Goal: Task Accomplishment & Management: Manage account settings

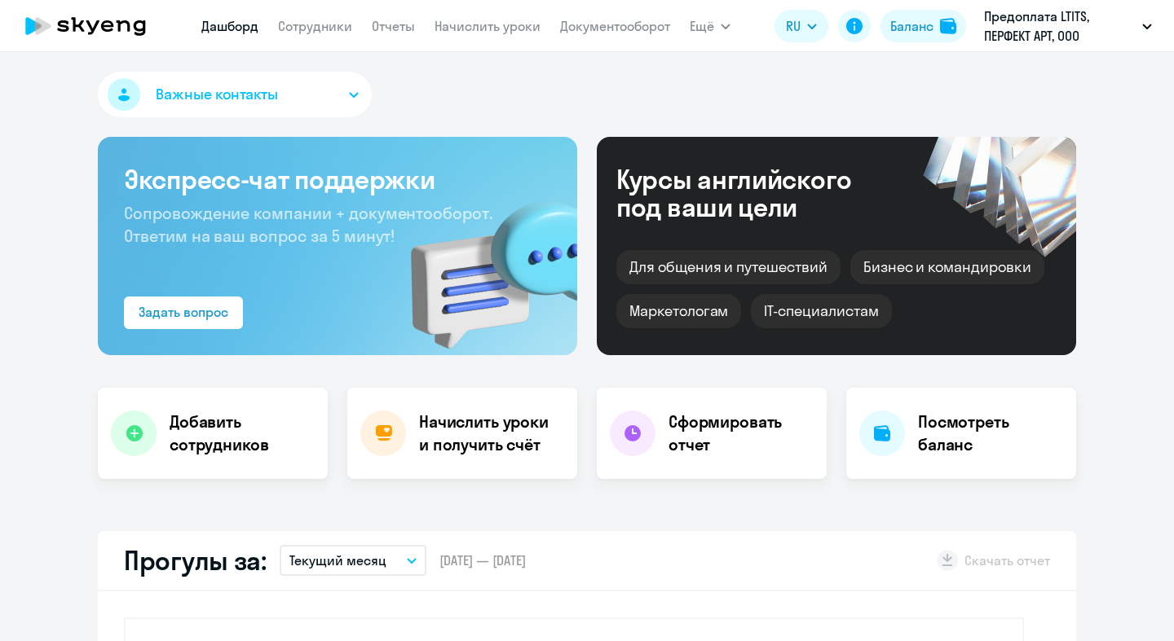
select select "30"
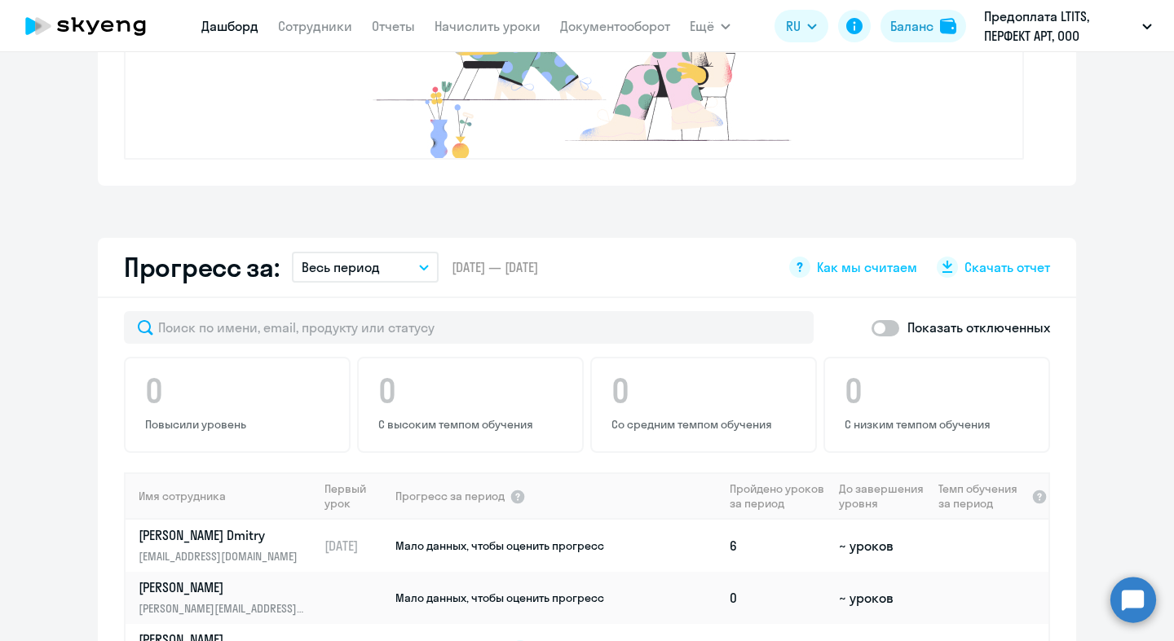
scroll to position [1064, 0]
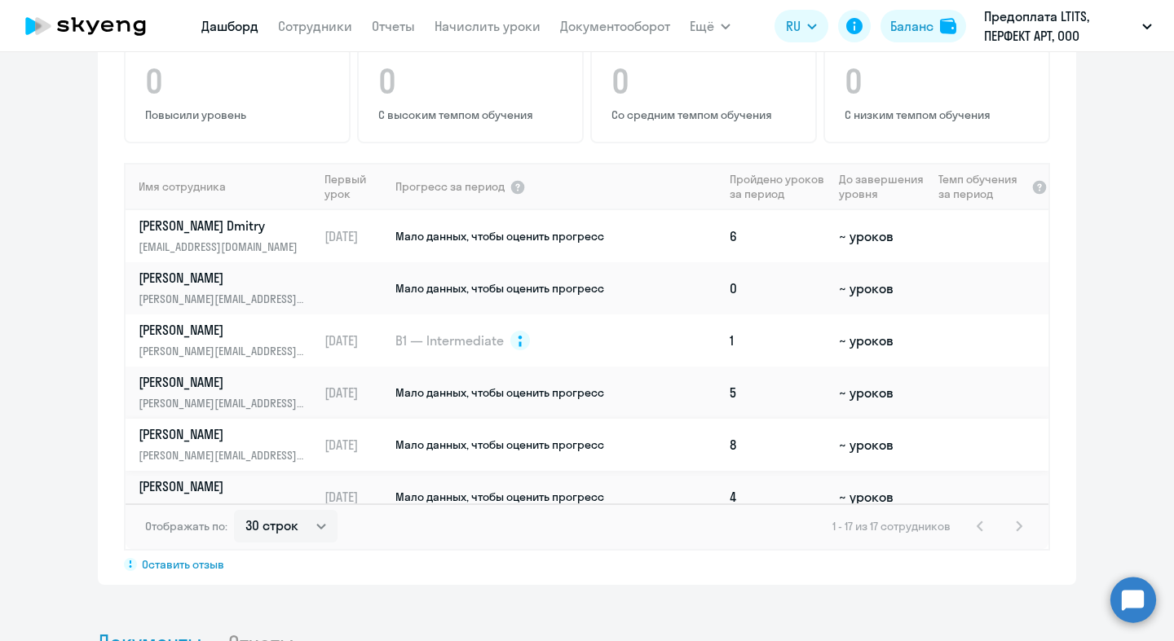
click at [935, 455] on td at bounding box center [990, 445] width 117 height 52
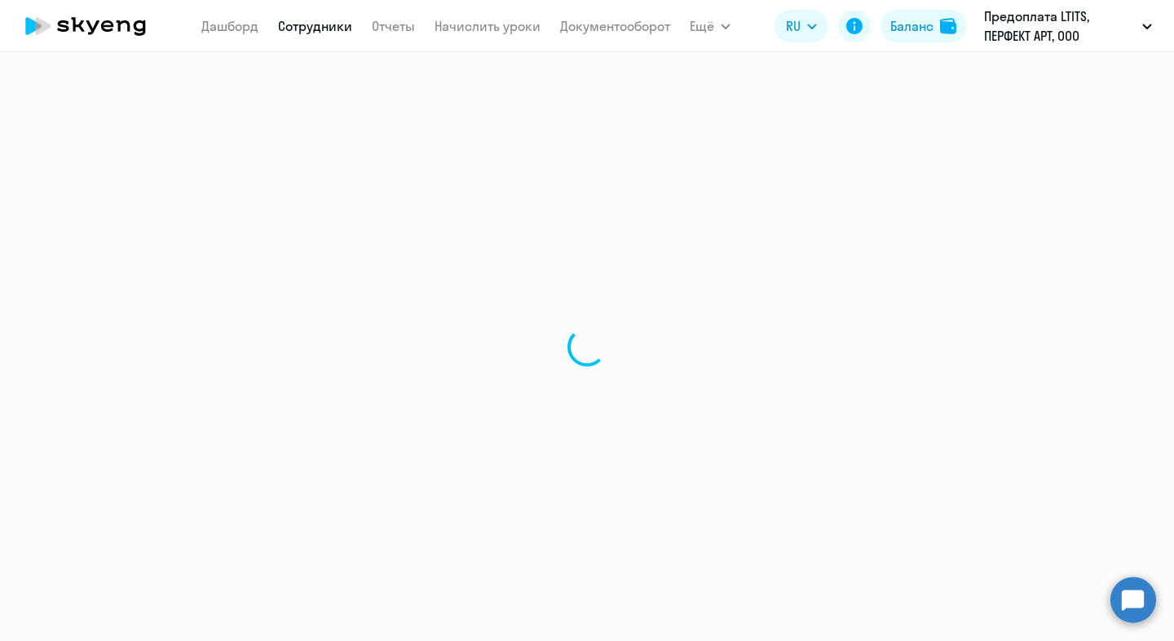
select select "english"
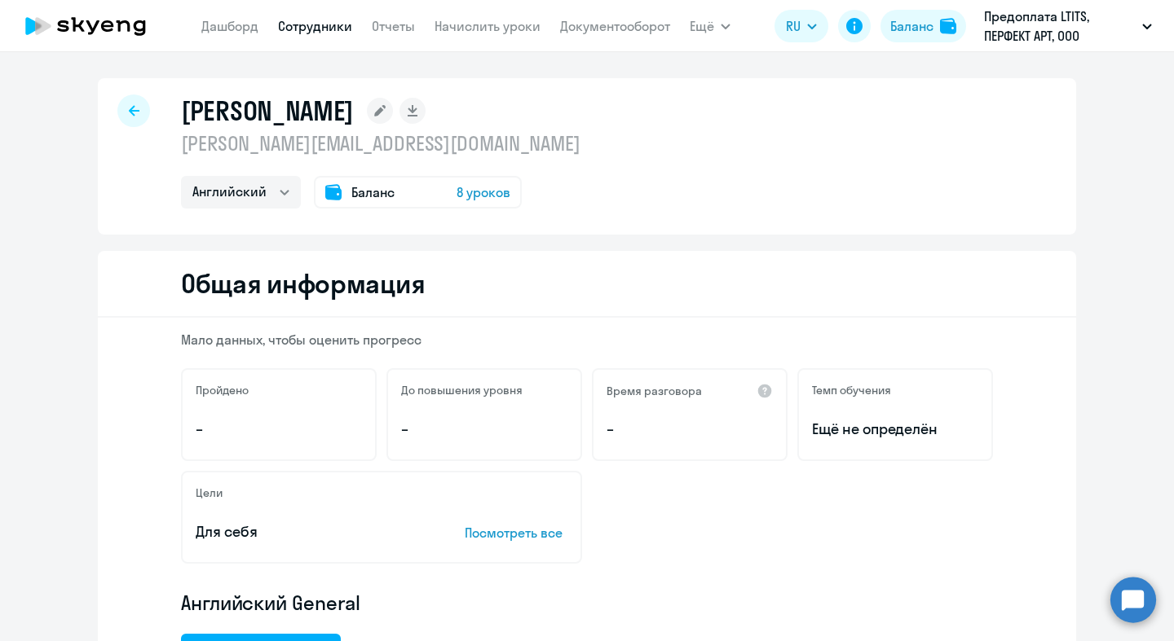
click at [355, 195] on span "Баланс" at bounding box center [372, 193] width 43 height 20
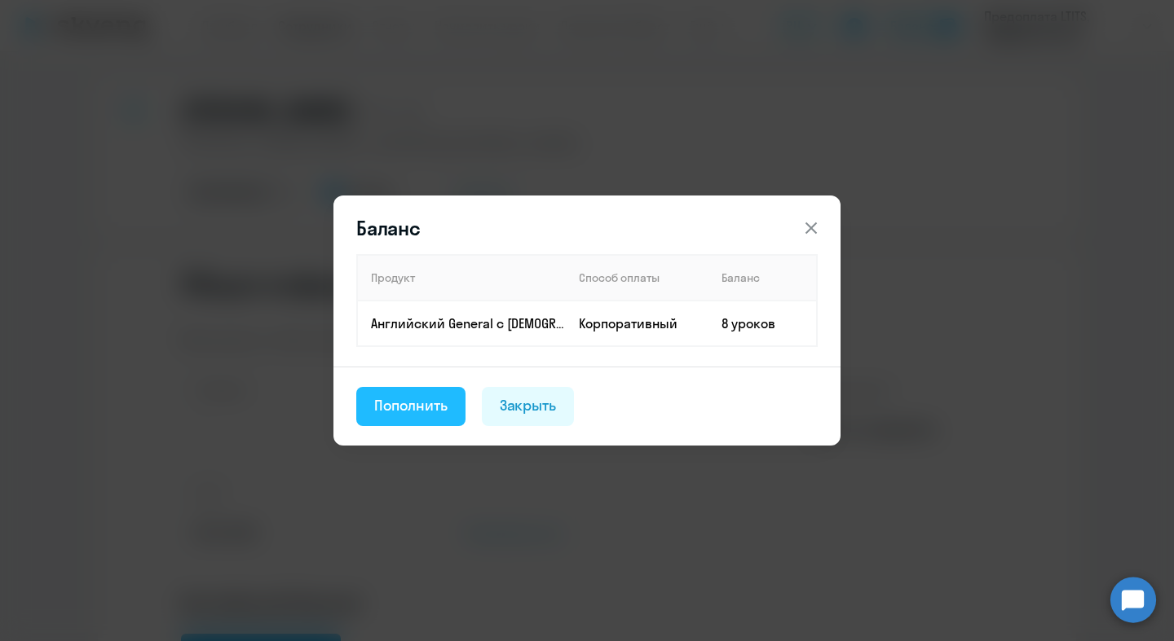
click at [430, 405] on div "Пополнить" at bounding box center [410, 405] width 73 height 21
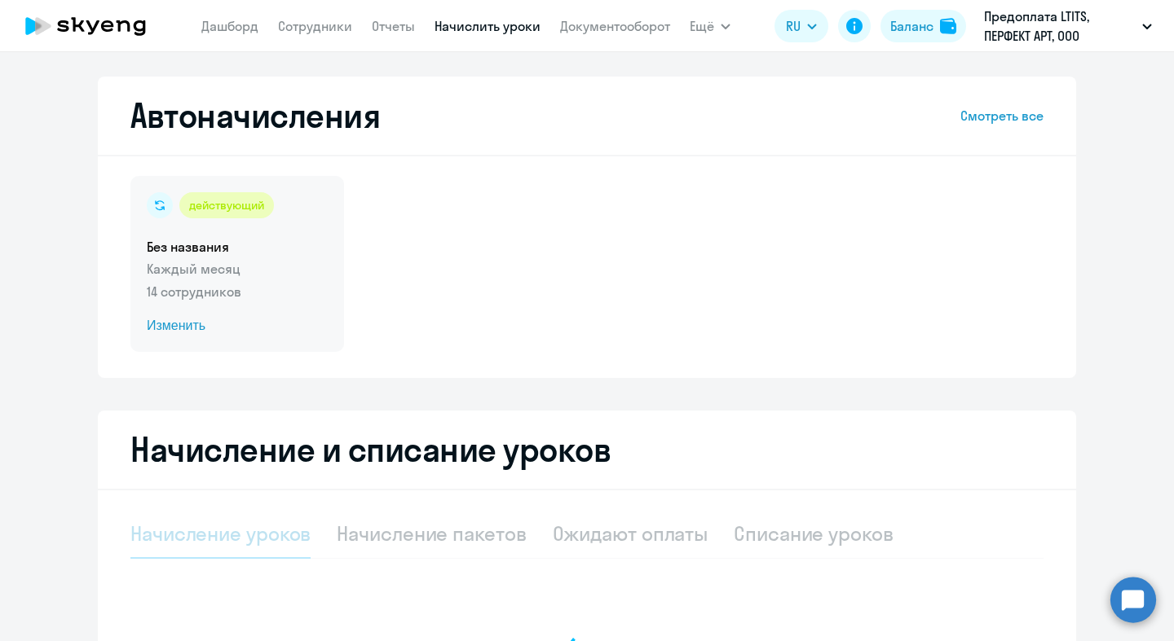
select select "10"
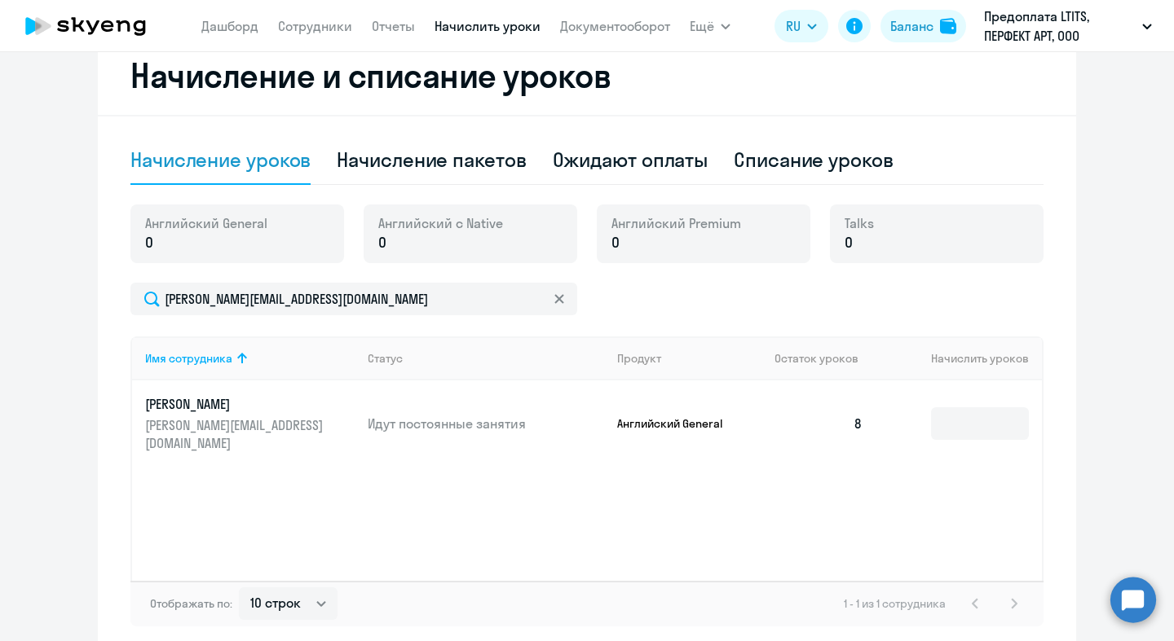
scroll to position [451, 0]
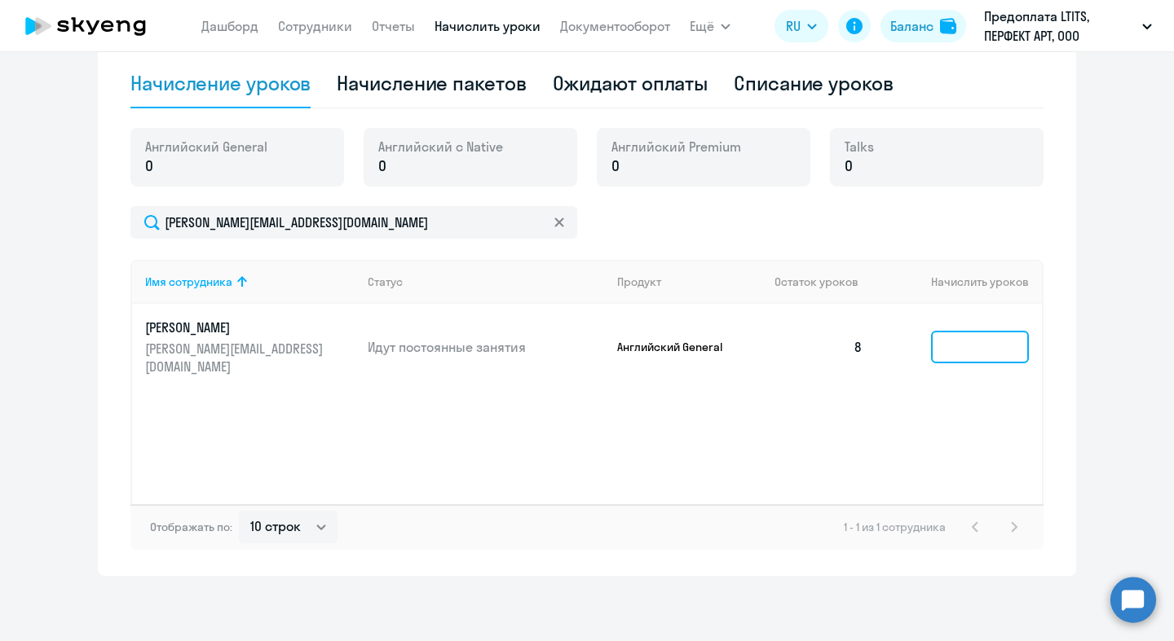
click at [937, 340] on input at bounding box center [980, 347] width 98 height 33
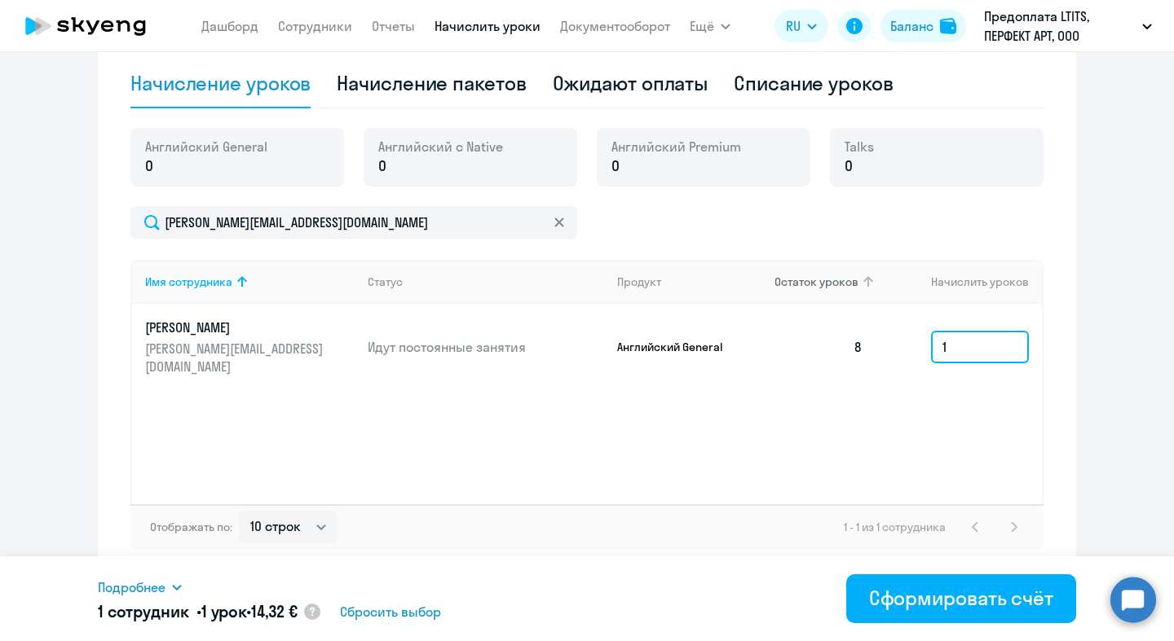
drag, startPoint x: 945, startPoint y: 338, endPoint x: 801, endPoint y: 294, distance: 150.0
click at [801, 294] on table "Имя сотрудника Статус Продукт Остаток уроков [PERSON_NAME] уроков T Aleksandr […" at bounding box center [587, 325] width 910 height 130
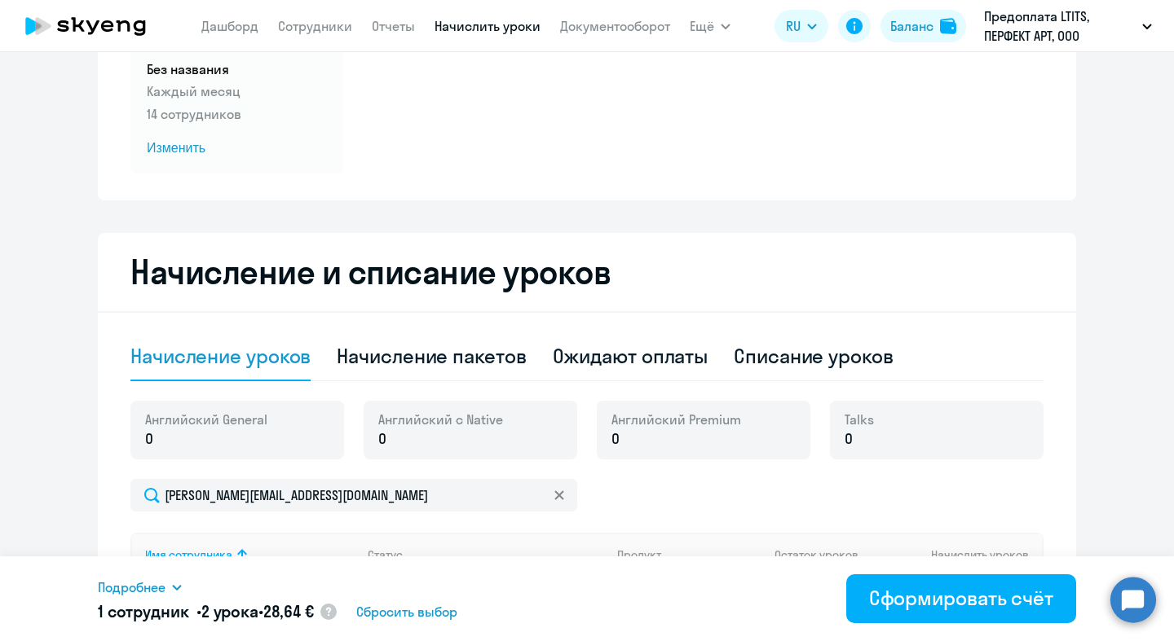
scroll to position [113, 0]
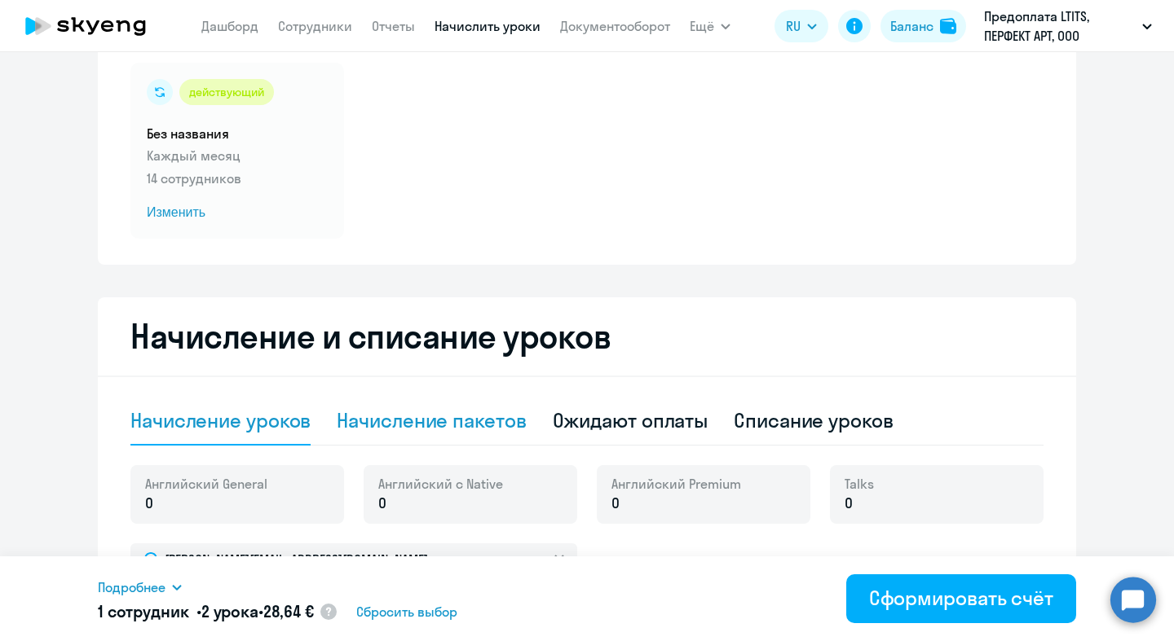
type input "2"
click at [451, 430] on div "Начисление пакетов" at bounding box center [431, 420] width 189 height 26
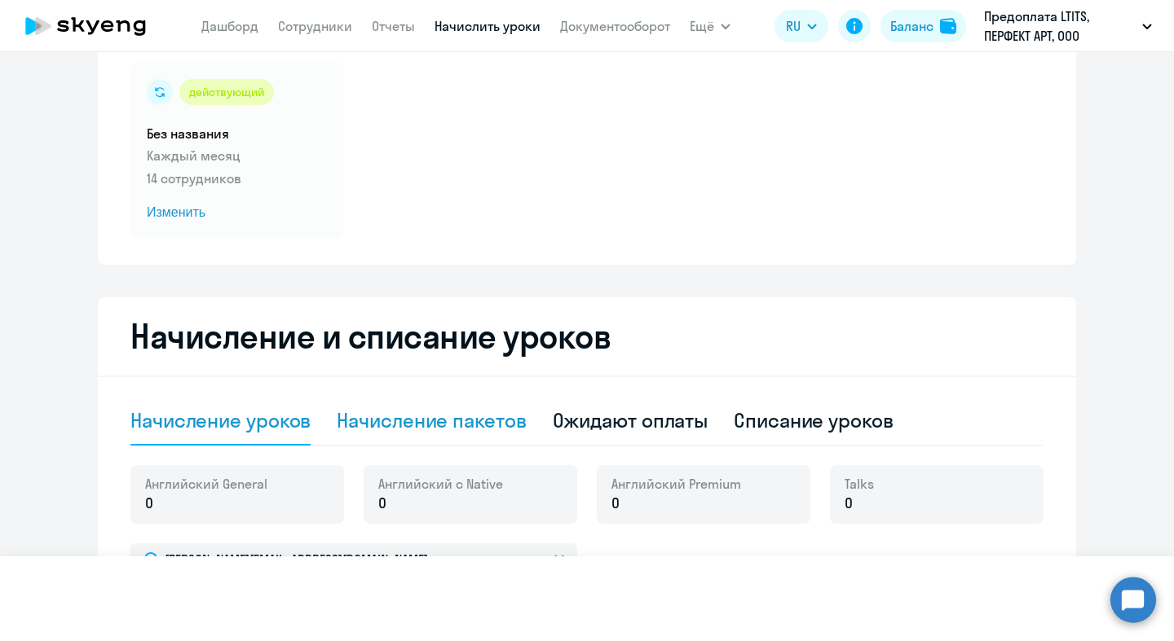
select select "10"
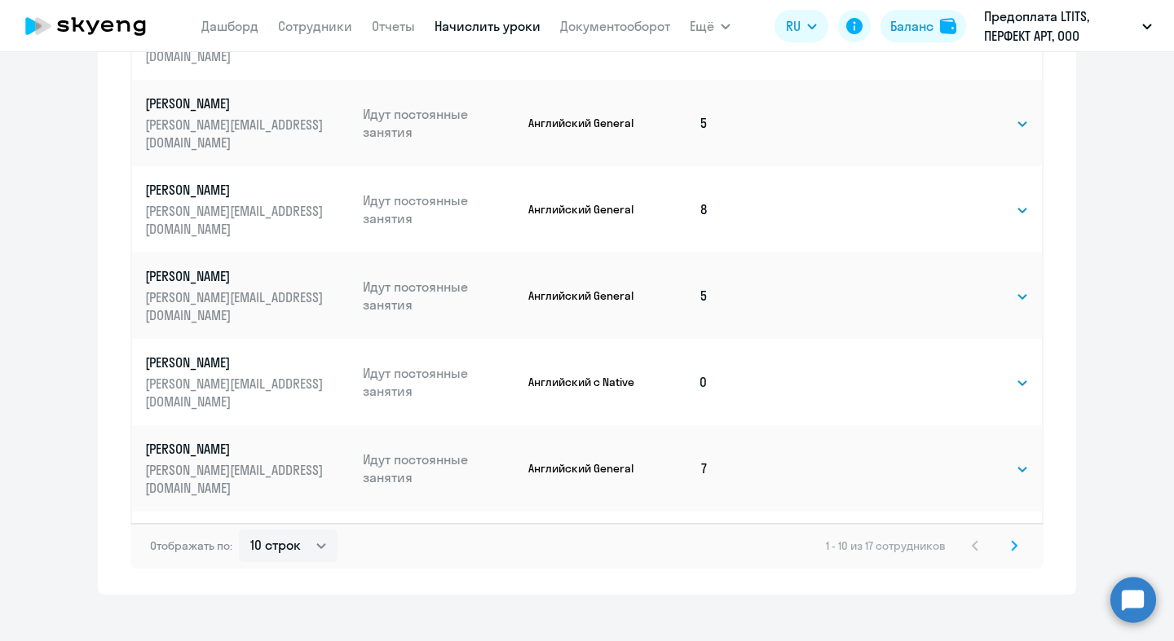
scroll to position [982, 0]
click at [988, 201] on select "Выбрать 4 8 16 32 64 96 128" at bounding box center [995, 211] width 67 height 20
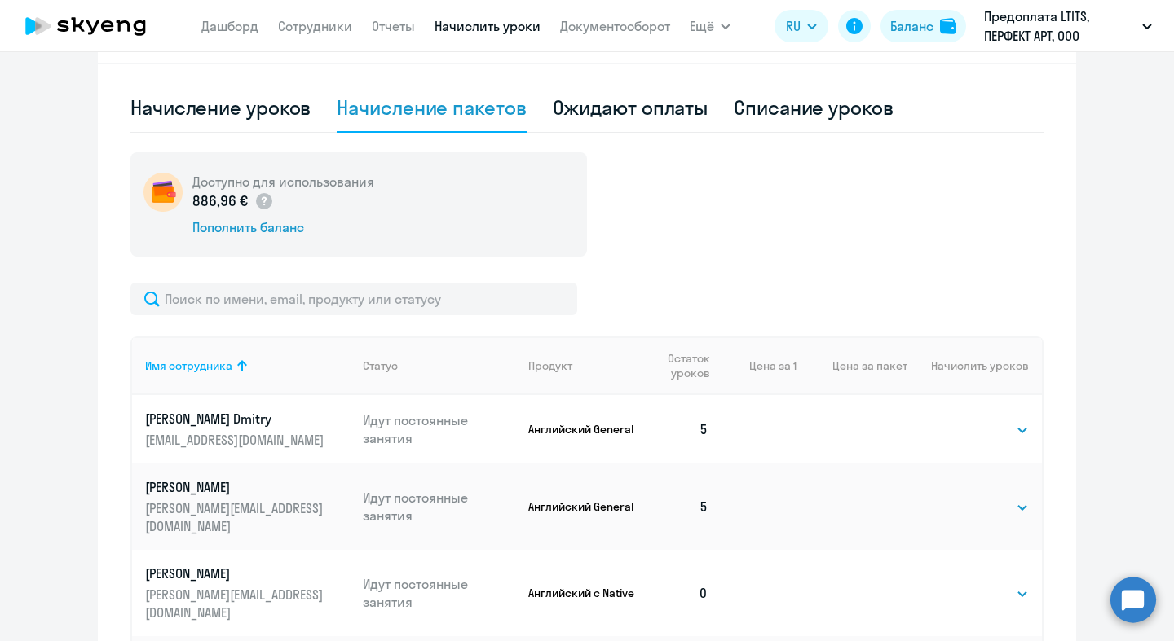
click at [604, 104] on div "Ожидают оплаты" at bounding box center [631, 108] width 156 height 26
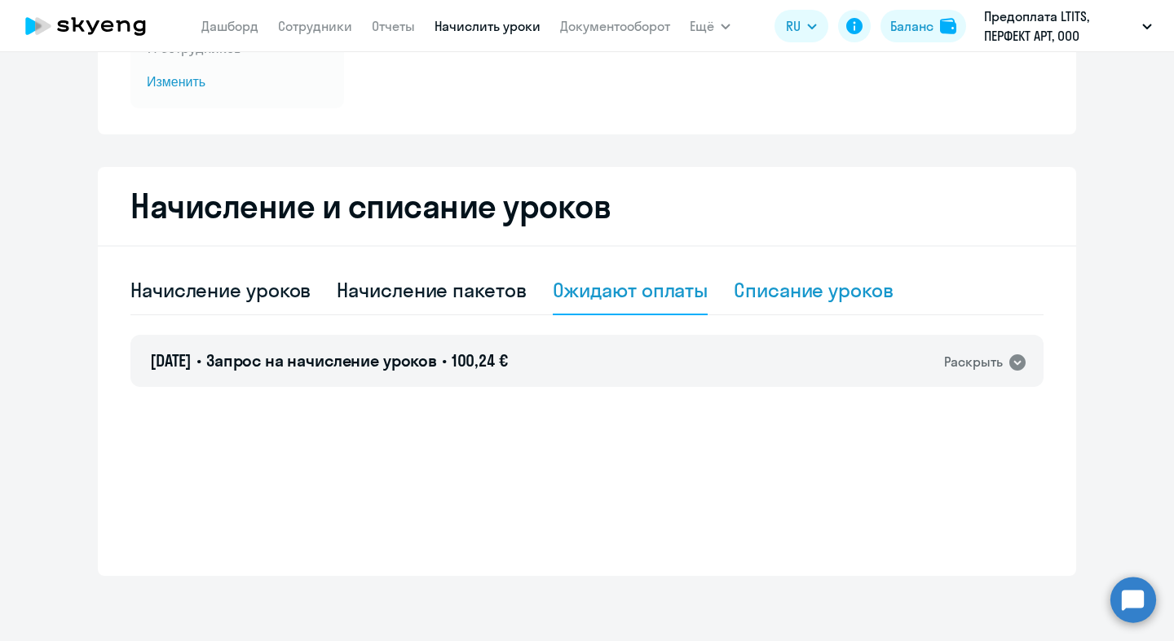
click at [797, 284] on div "Списание уроков" at bounding box center [813, 290] width 160 height 26
select select "10"
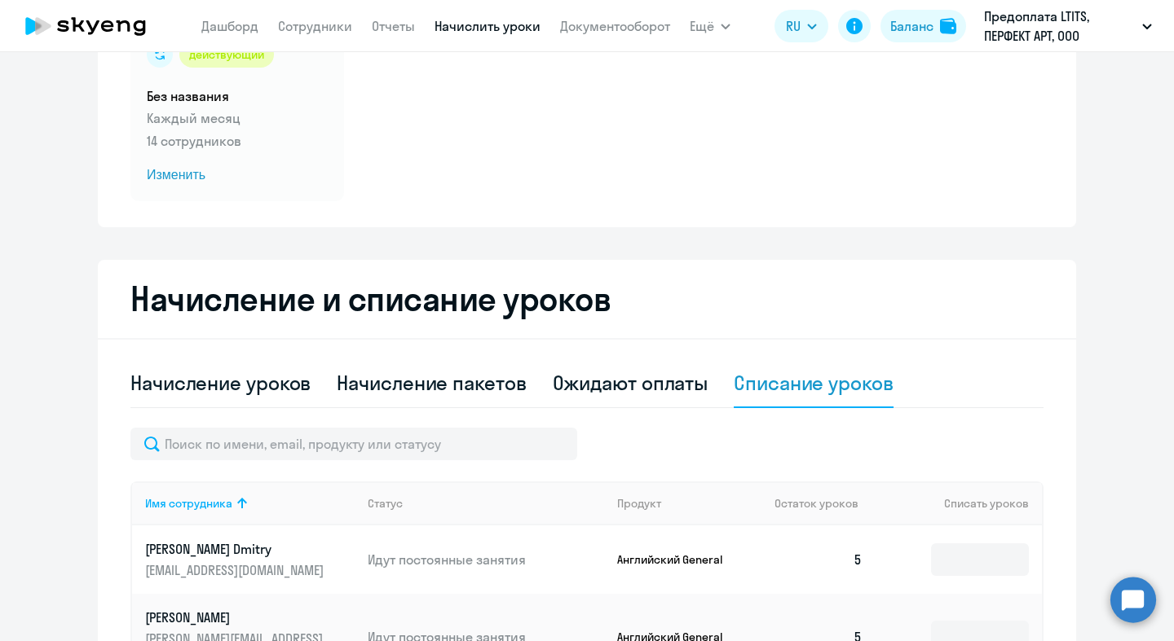
scroll to position [85, 0]
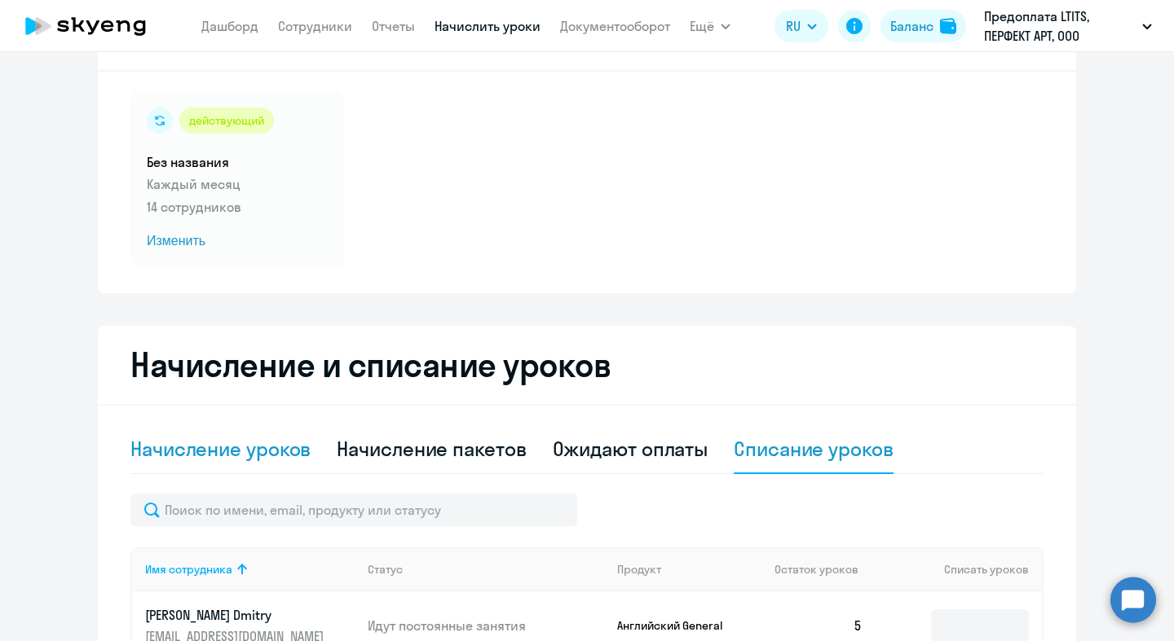
click at [197, 447] on div "Начисление уроков" at bounding box center [220, 449] width 180 height 26
select select "10"
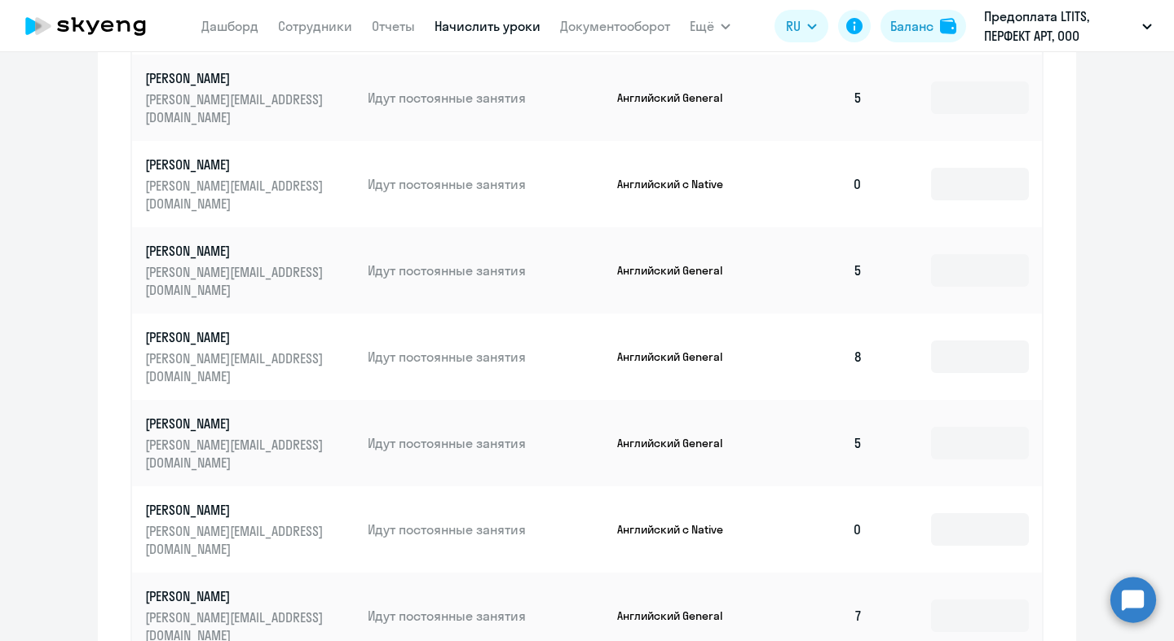
scroll to position [792, 0]
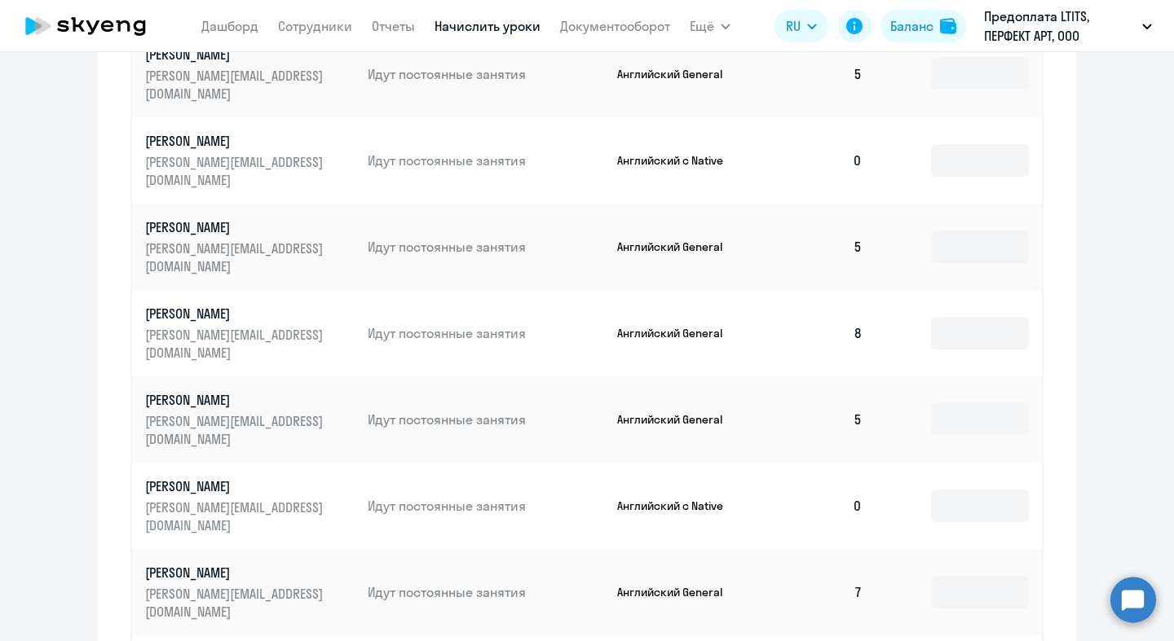
click at [508, 290] on td "Идут постоянные занятия" at bounding box center [479, 333] width 249 height 86
click at [202, 305] on p "[PERSON_NAME]" at bounding box center [236, 314] width 183 height 18
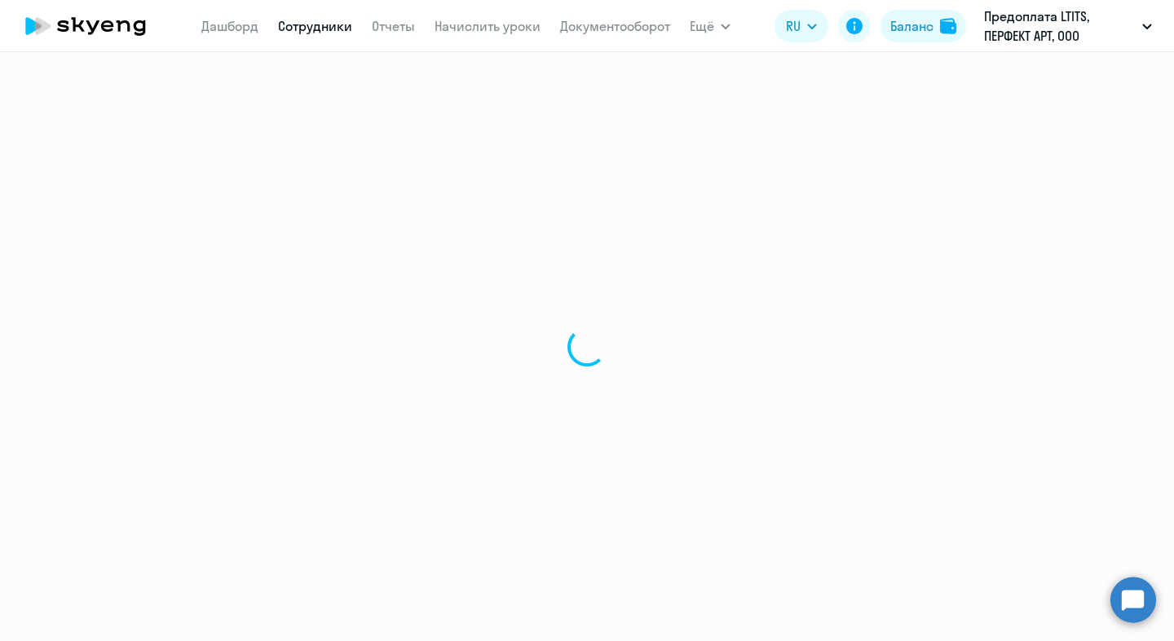
select select "english"
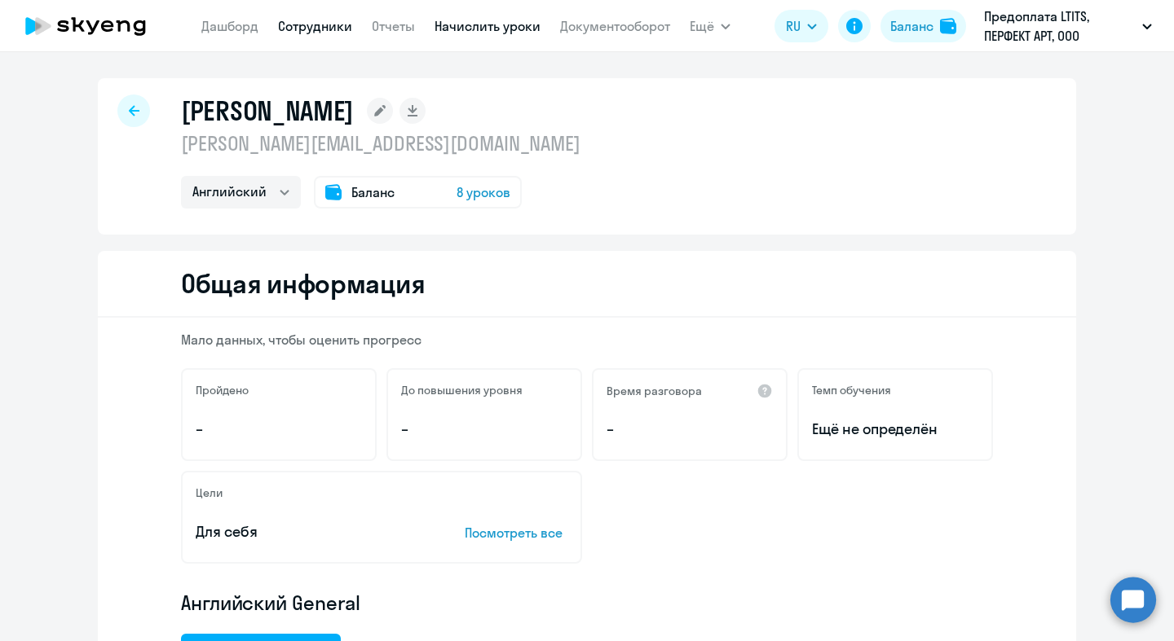
click at [473, 24] on link "Начислить уроки" at bounding box center [487, 26] width 106 height 16
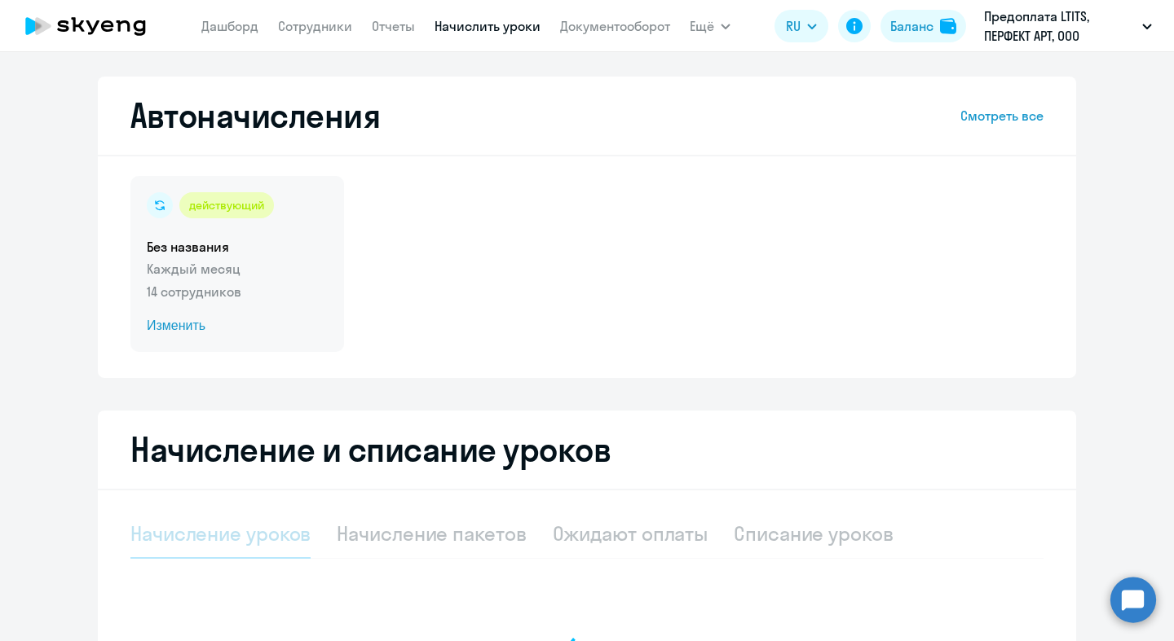
select select "10"
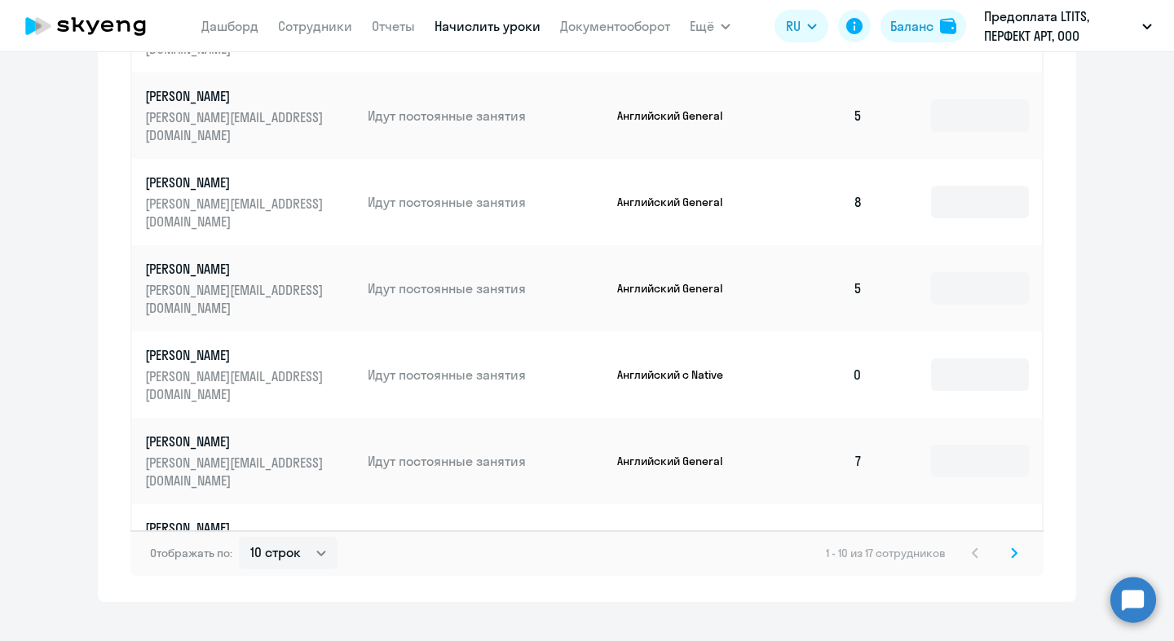
scroll to position [935, 0]
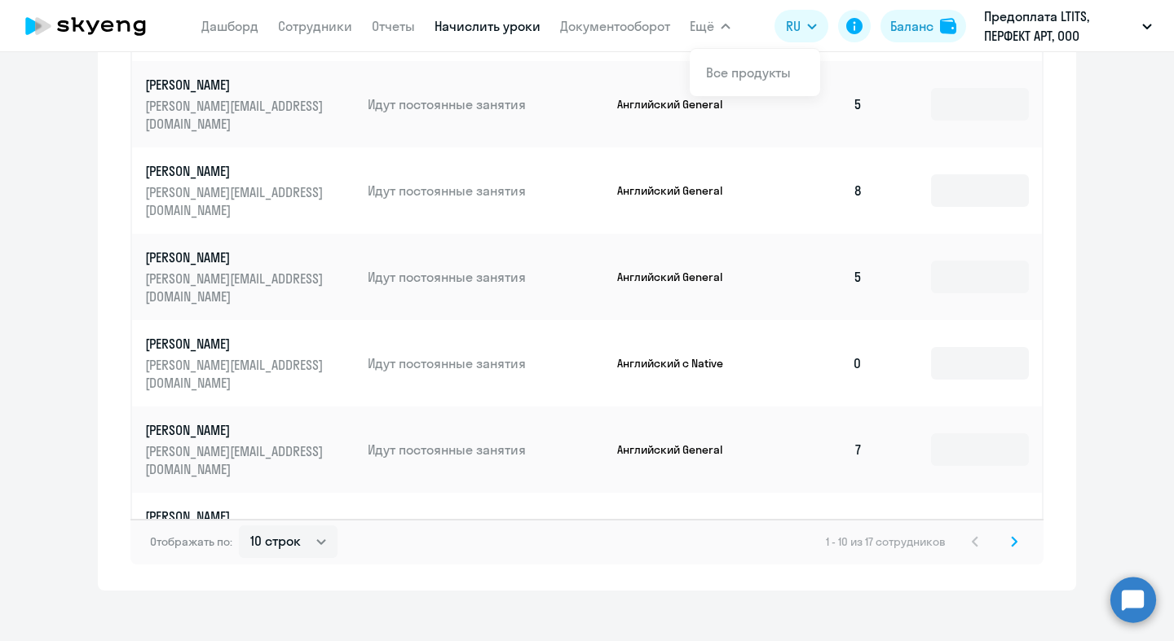
click at [63, 19] on icon at bounding box center [85, 26] width 143 height 41
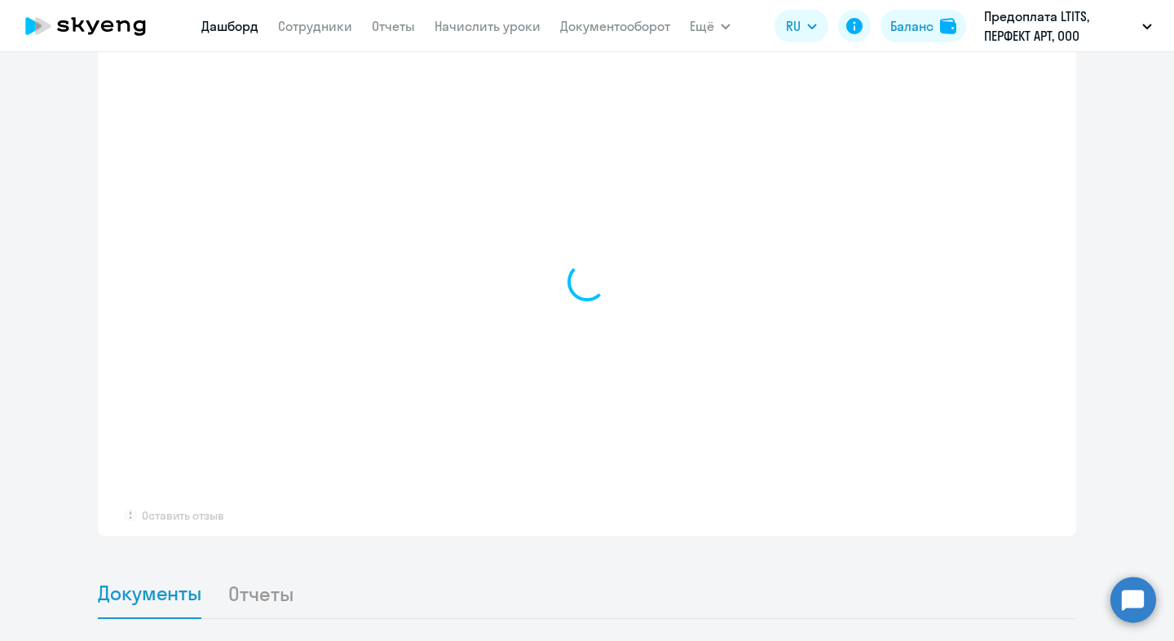
scroll to position [1113, 0]
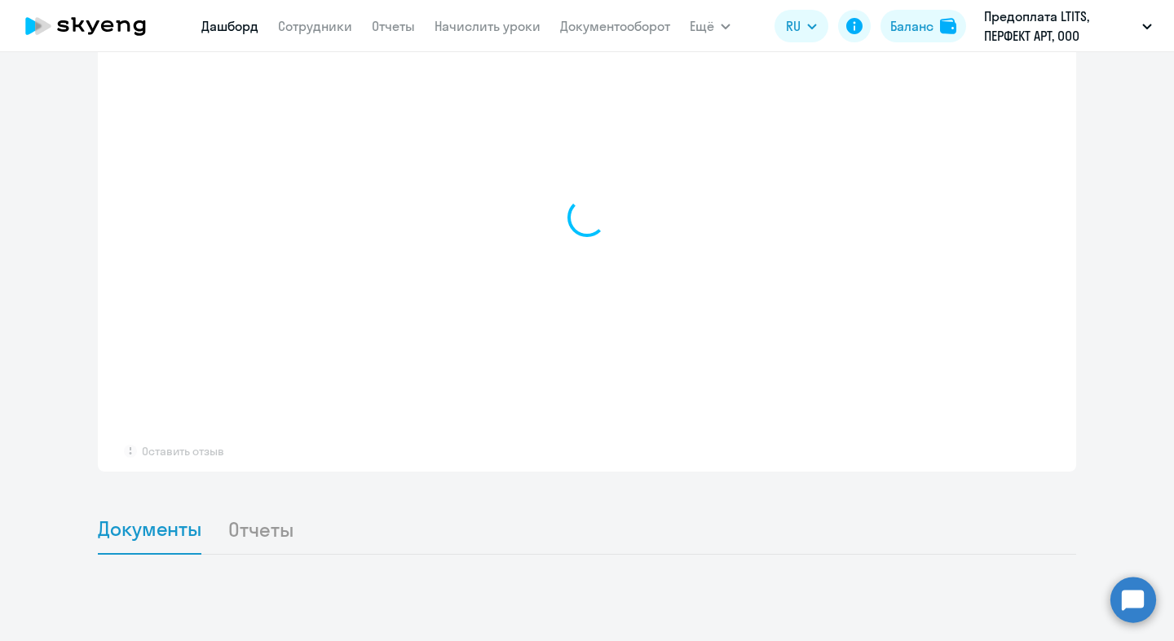
select select "30"
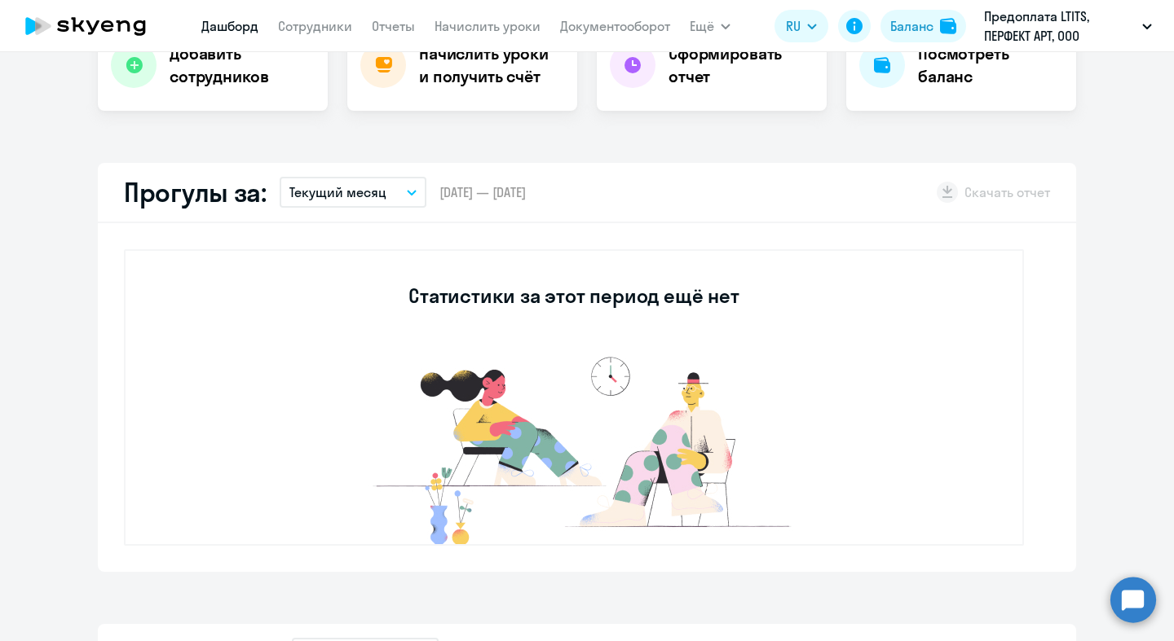
scroll to position [21, 0]
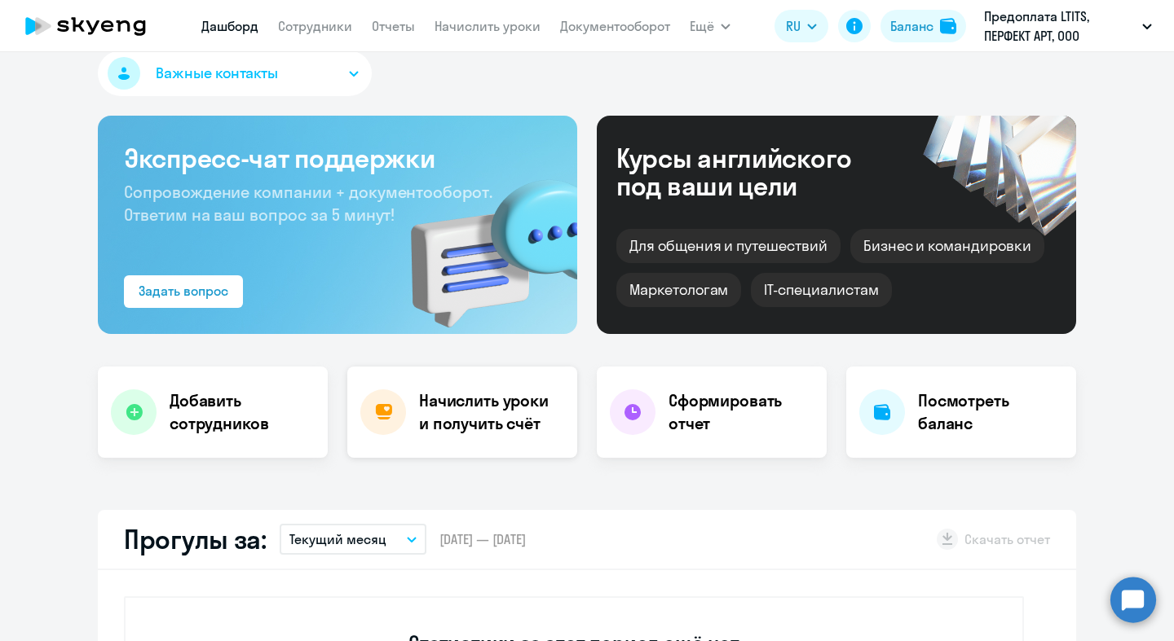
click at [419, 390] on h4 "Начислить уроки и получить счёт" at bounding box center [490, 413] width 142 height 46
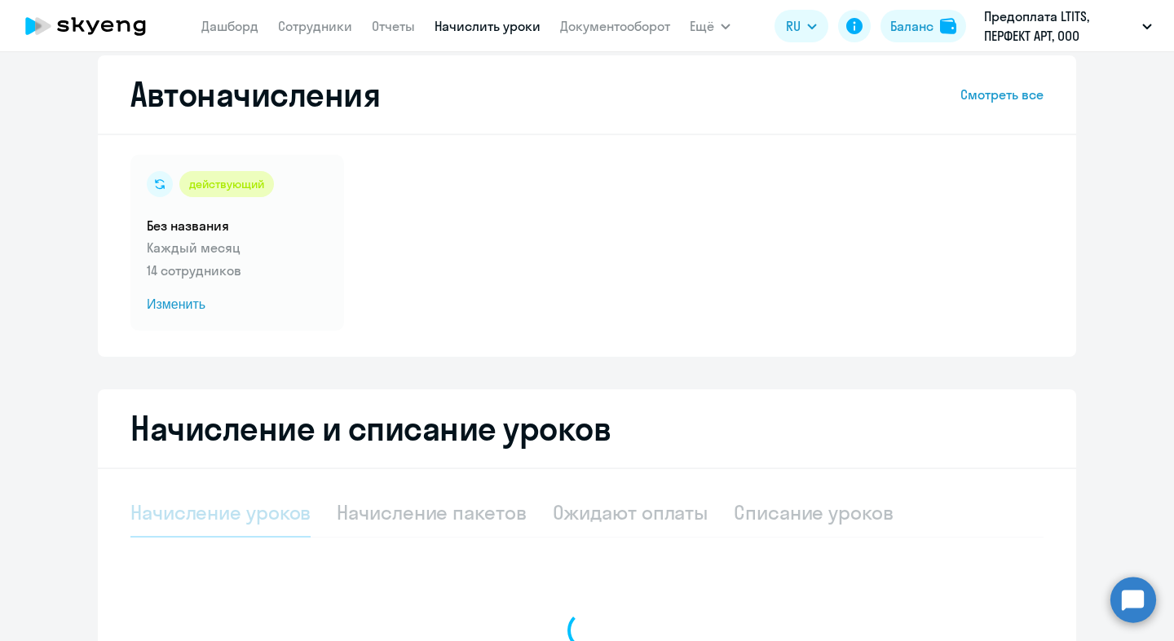
scroll to position [244, 0]
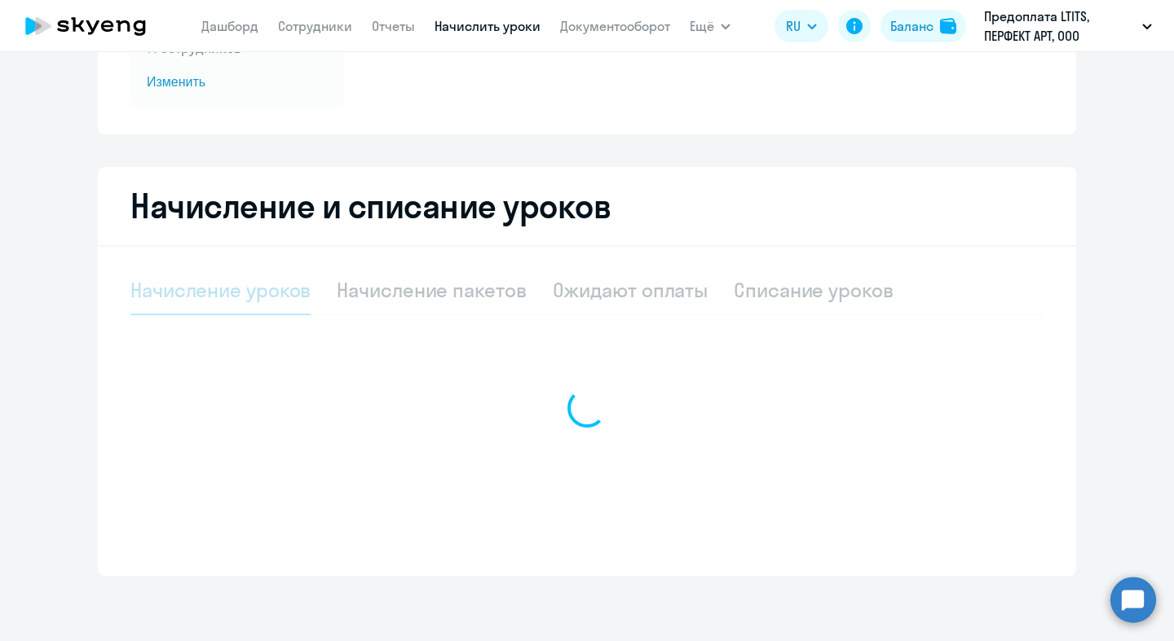
select select "10"
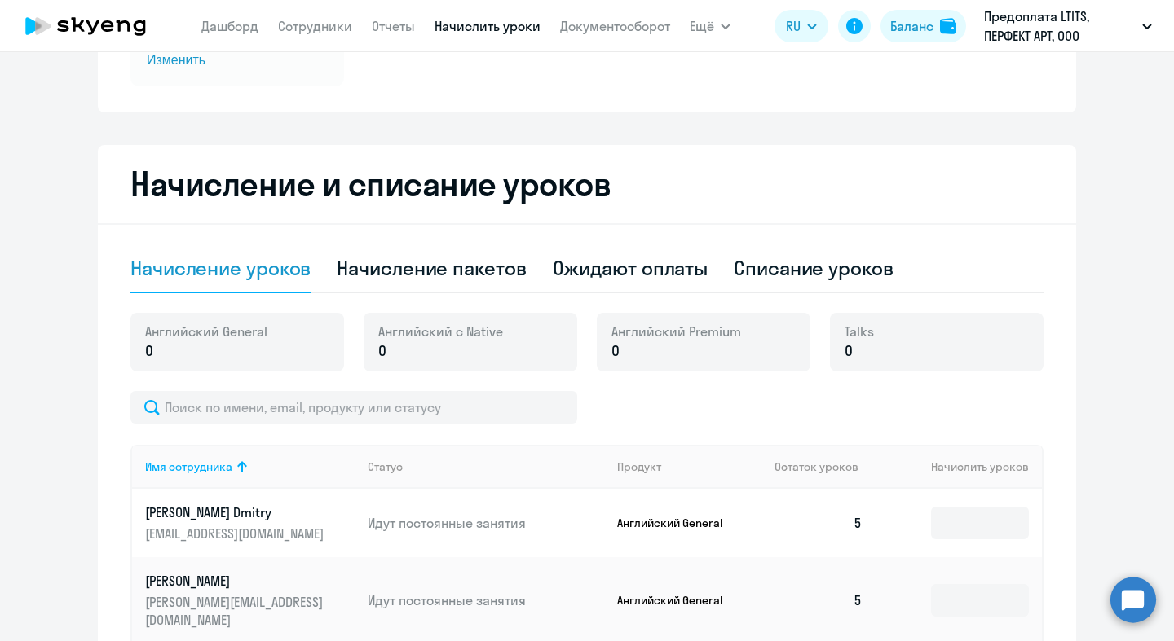
click at [228, 338] on span "Английский General" at bounding box center [206, 332] width 122 height 18
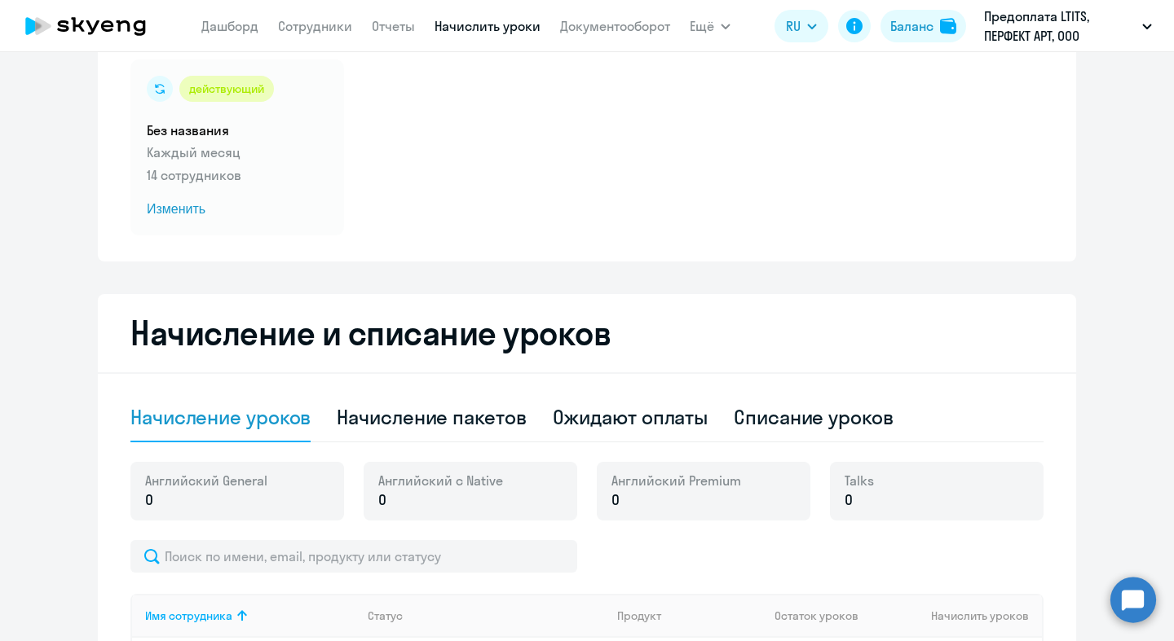
scroll to position [118, 0]
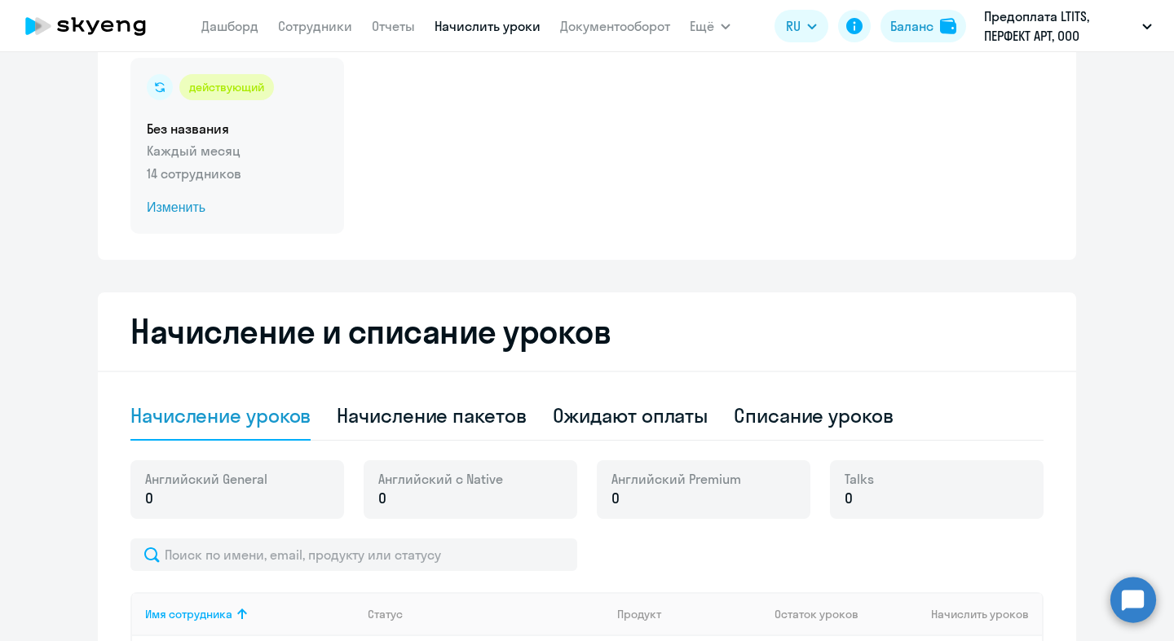
click at [172, 194] on div "действующий Без названия Каждый месяц 14 сотрудников Изменить" at bounding box center [237, 146] width 214 height 176
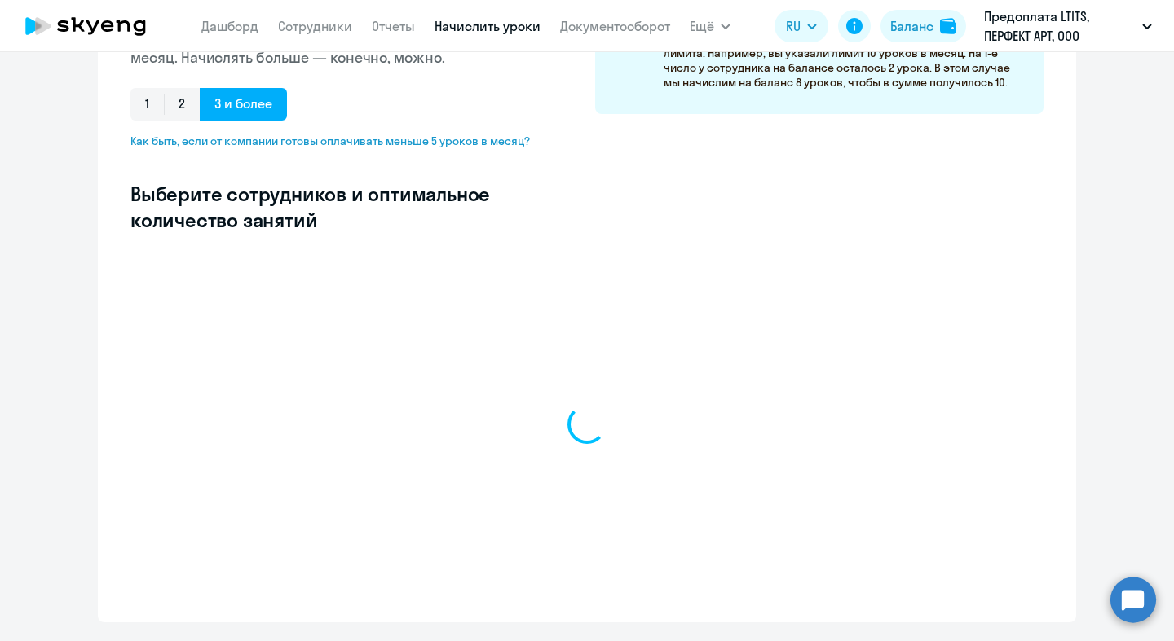
select select "10"
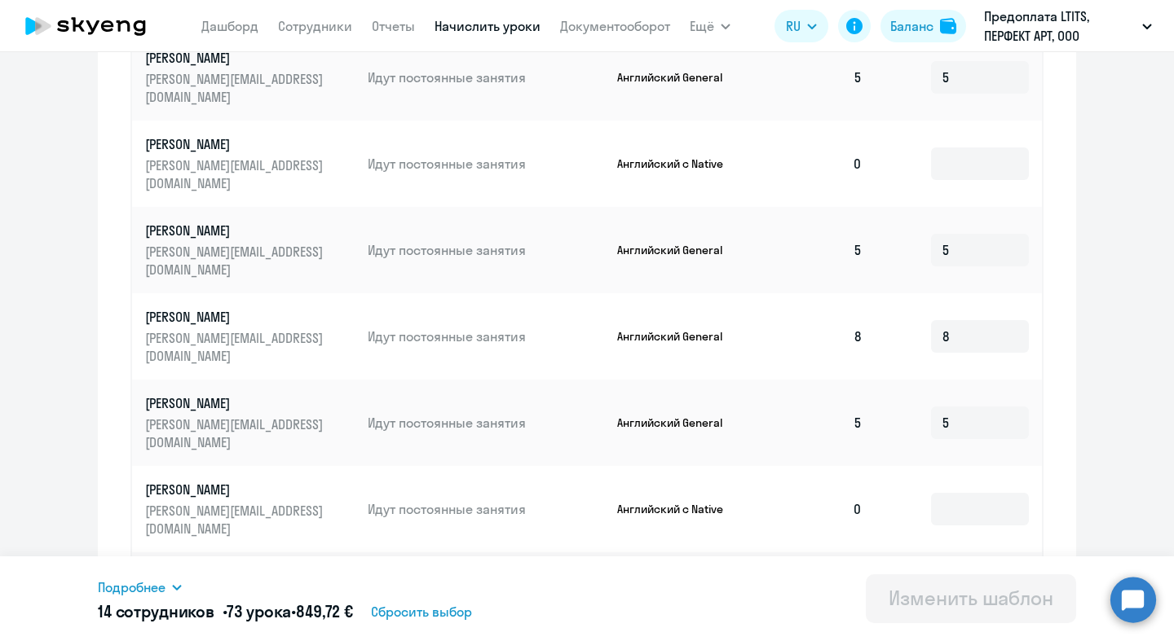
scroll to position [657, 0]
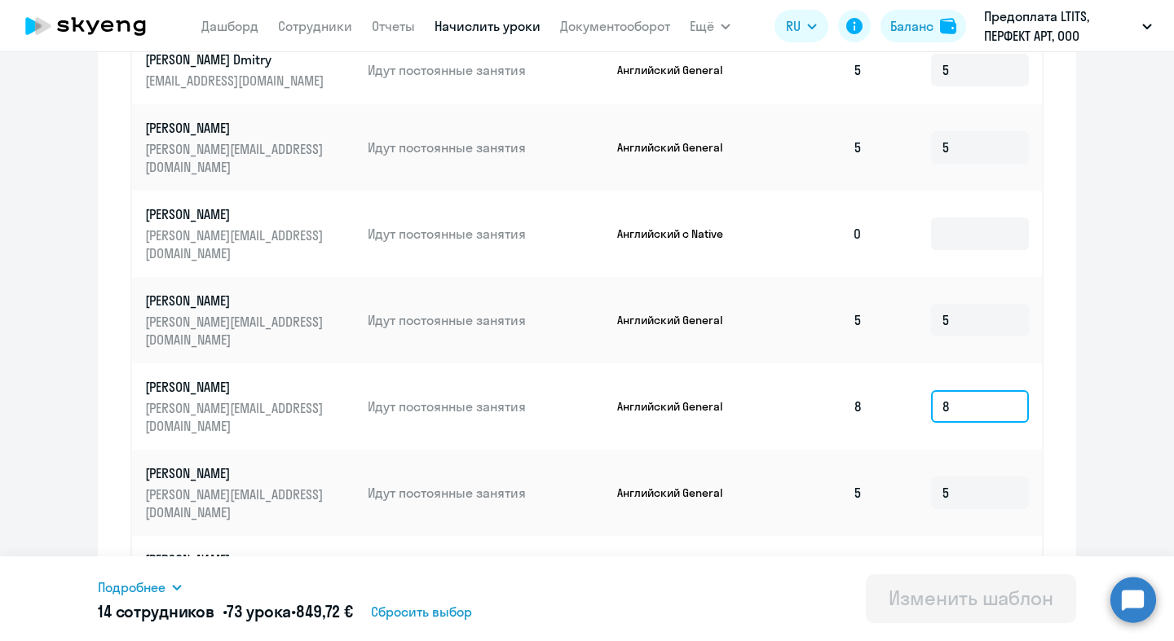
drag, startPoint x: 944, startPoint y: 348, endPoint x: 884, endPoint y: 334, distance: 61.1
click at [884, 363] on td "8" at bounding box center [958, 406] width 166 height 86
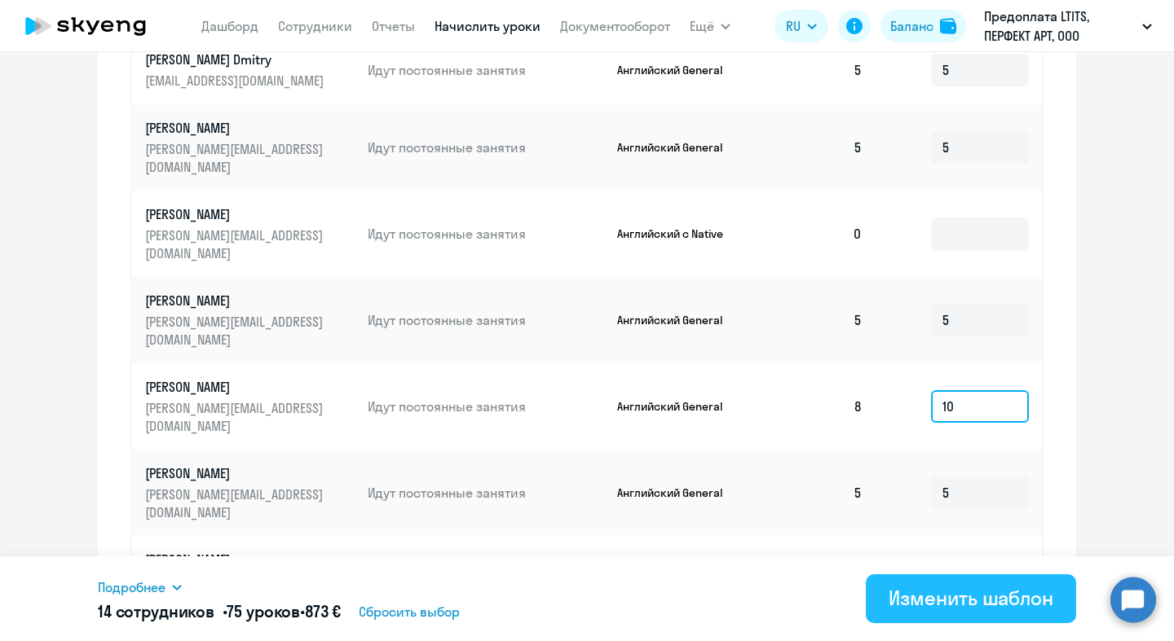
type input "10"
click at [972, 592] on div "Изменить шаблон" at bounding box center [970, 598] width 165 height 26
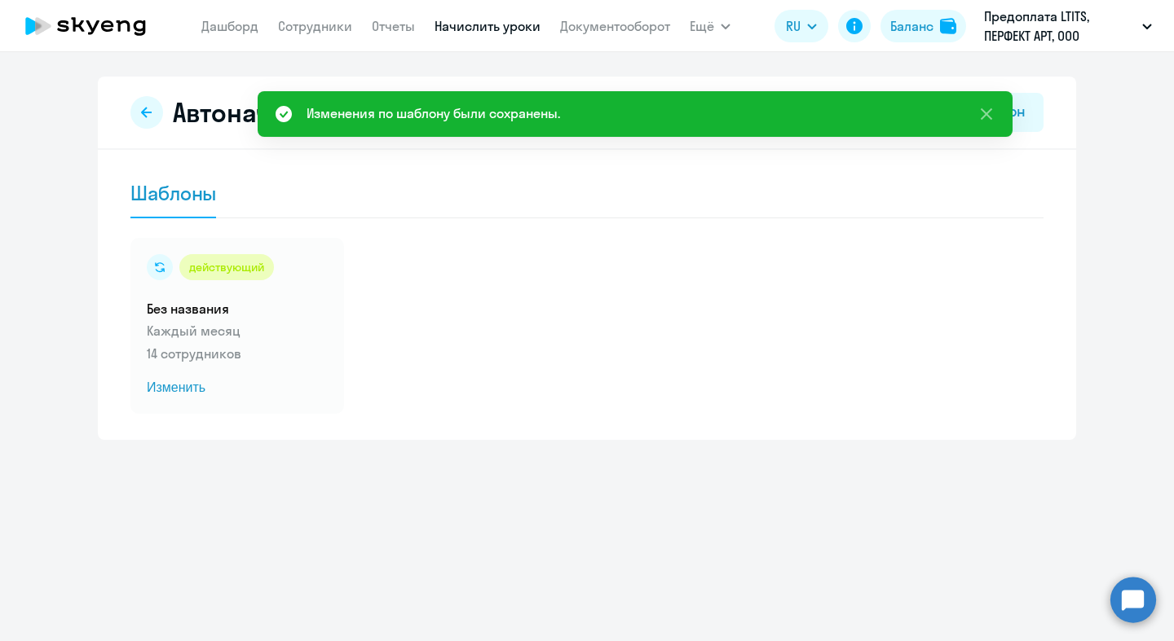
click at [350, 205] on div "Шаблоны" at bounding box center [586, 194] width 913 height 49
click at [682, 226] on div "Шаблоны действующий Без названия Каждый месяц 14 сотрудников Изменить" at bounding box center [586, 292] width 913 height 244
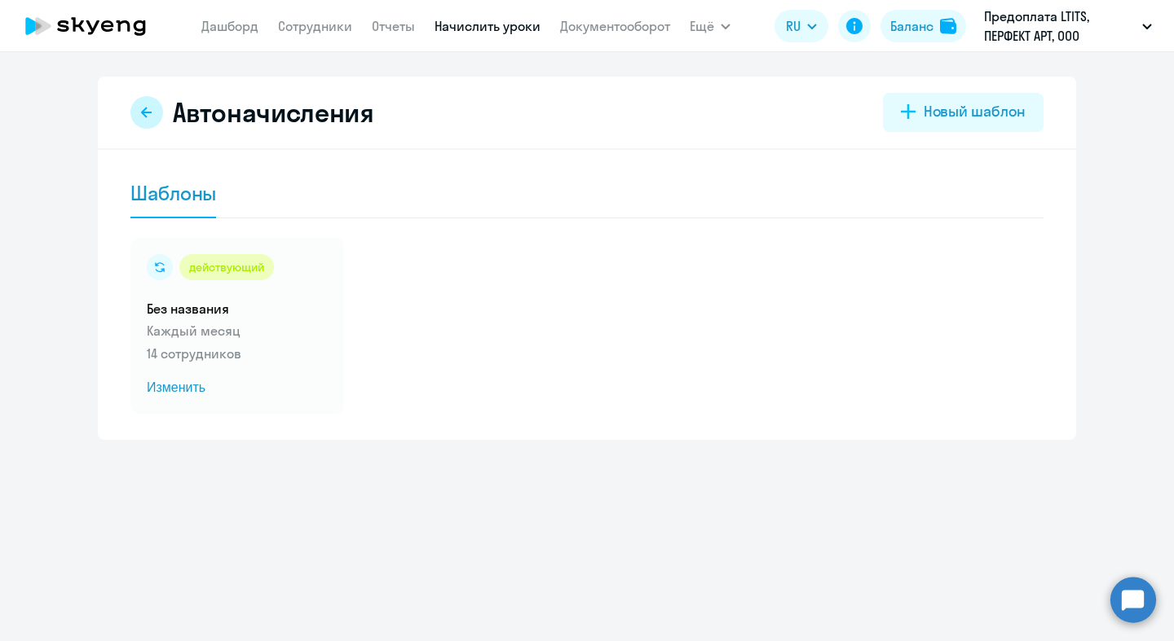
click at [152, 117] on icon at bounding box center [146, 112] width 13 height 13
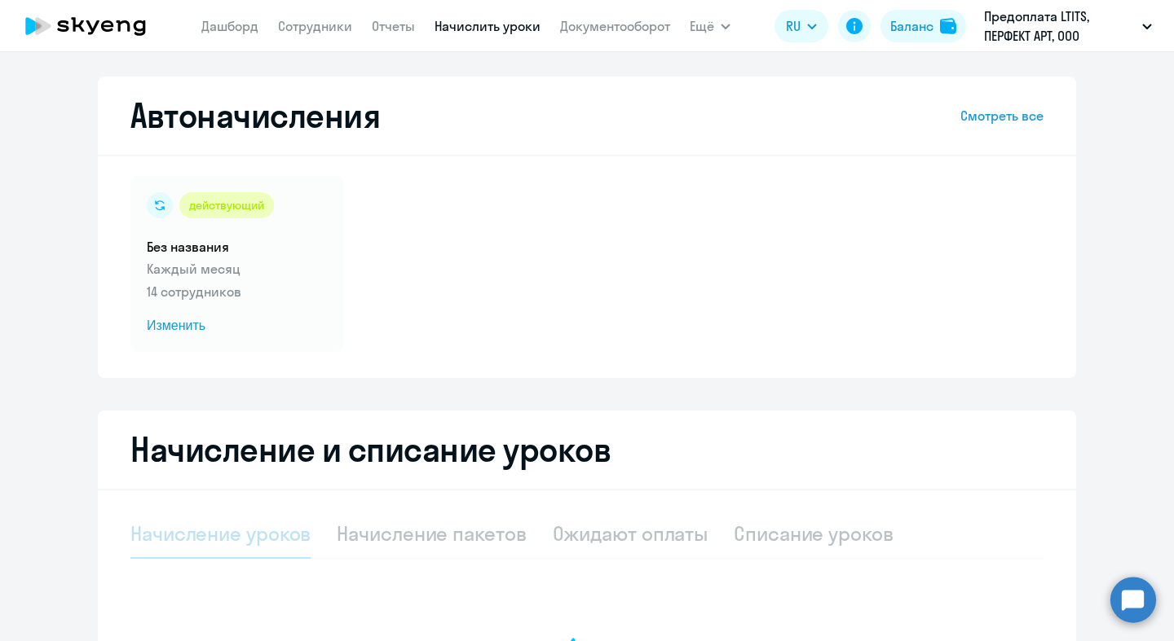
select select "10"
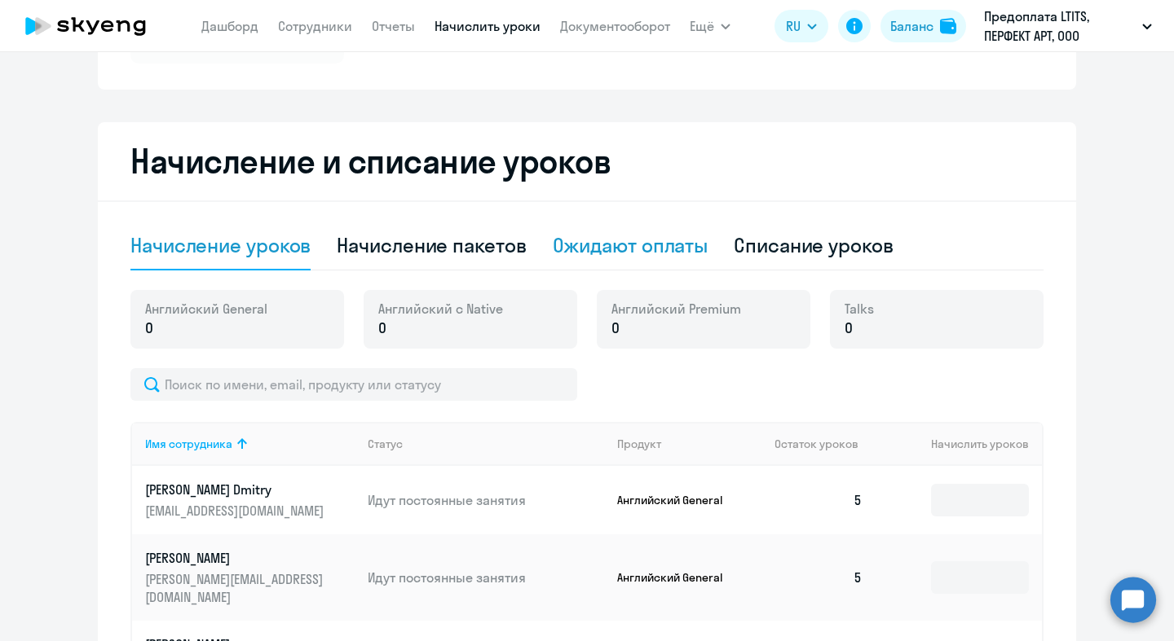
click at [653, 252] on div "Ожидают оплаты" at bounding box center [631, 245] width 156 height 26
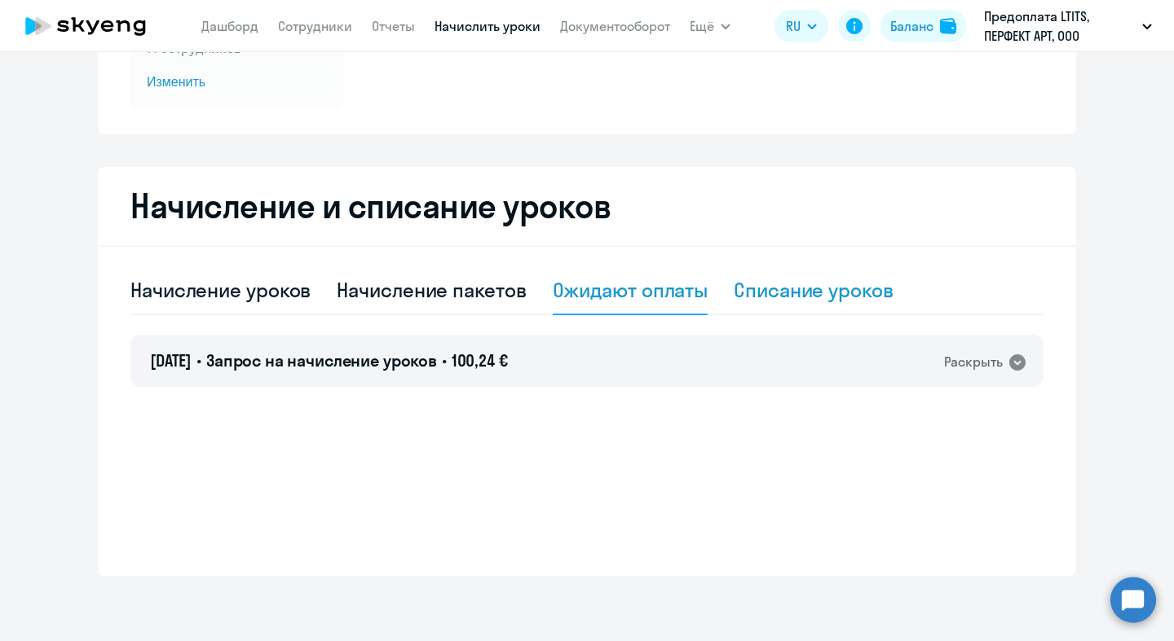
click at [800, 301] on div "Списание уроков" at bounding box center [813, 290] width 160 height 26
select select "10"
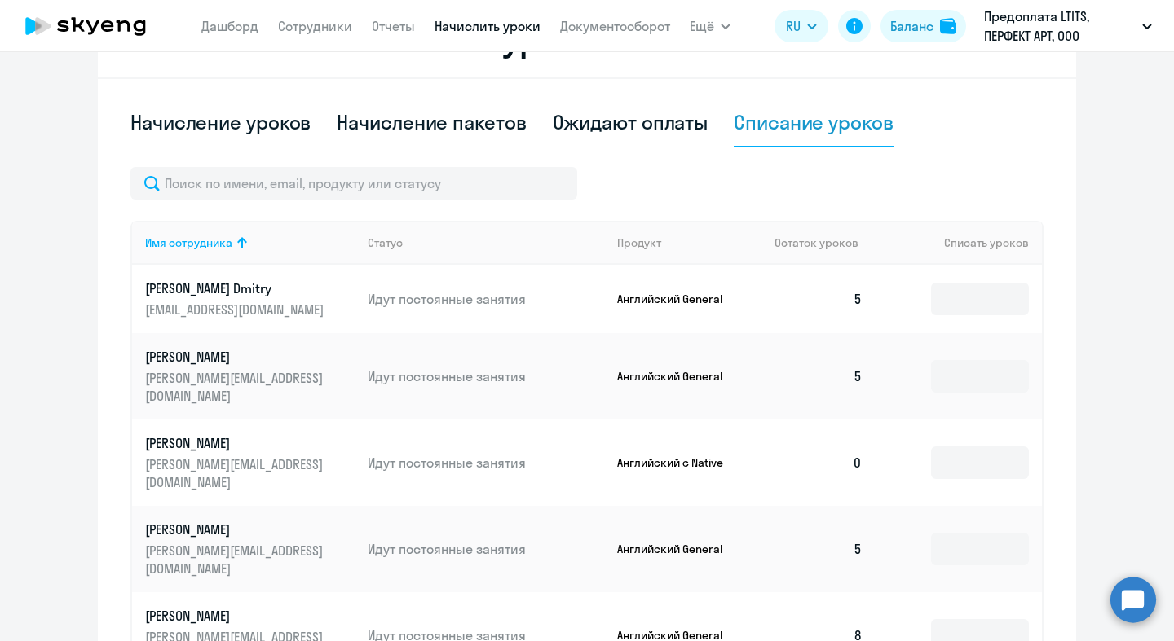
scroll to position [0, 0]
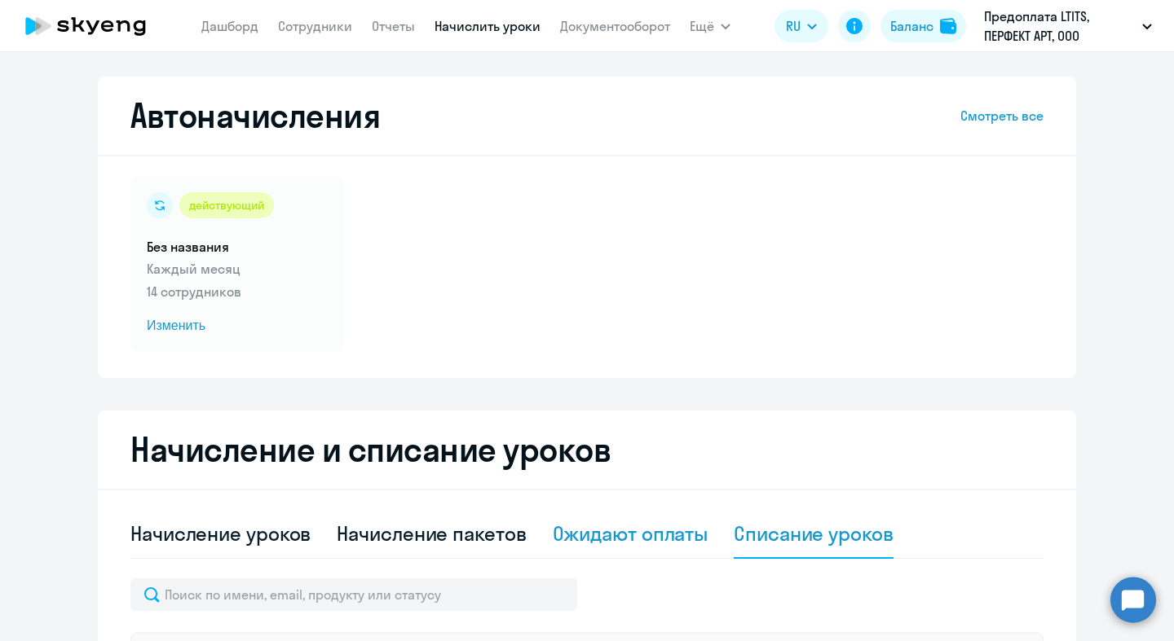
click at [650, 539] on div "Ожидают оплаты" at bounding box center [631, 534] width 156 height 26
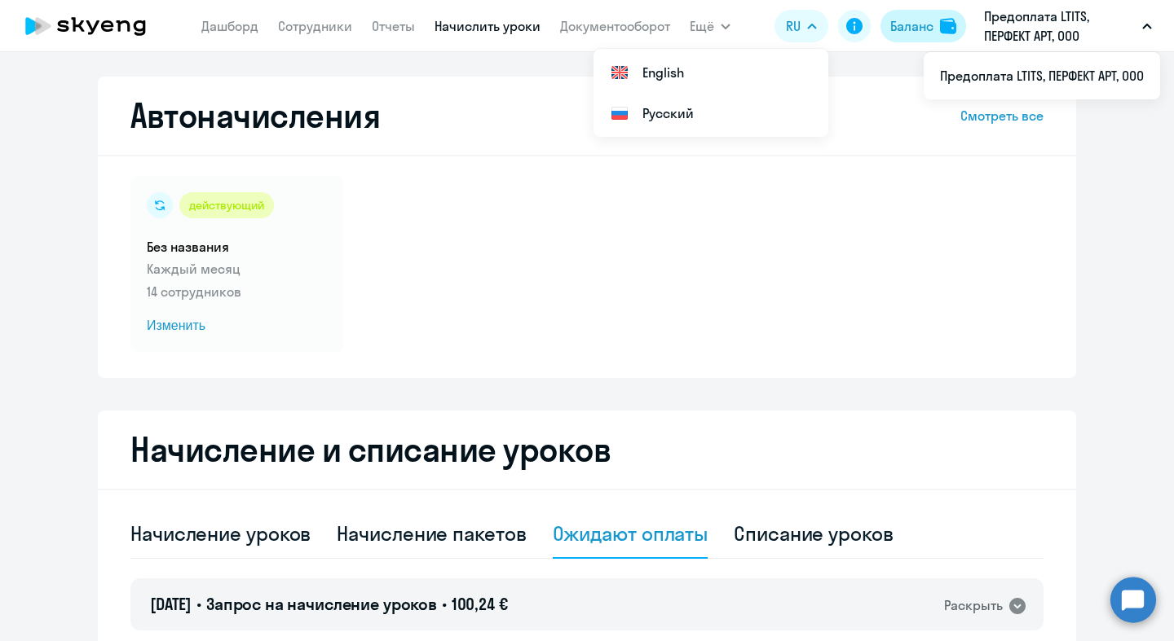
click at [918, 26] on div "Баланс" at bounding box center [911, 26] width 43 height 20
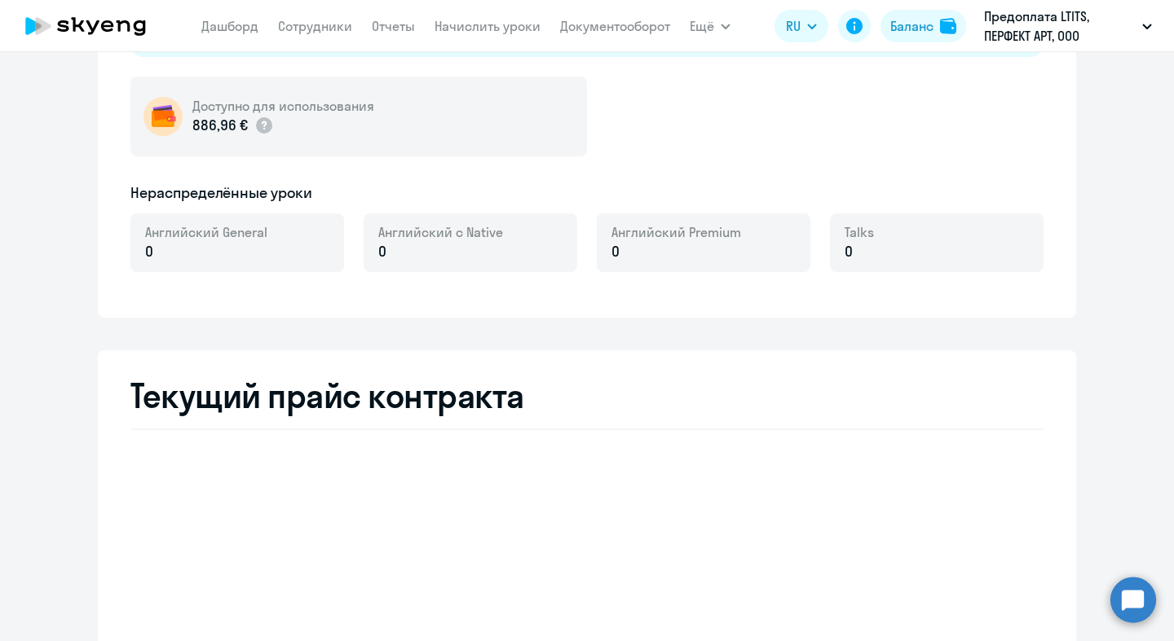
select select "english_adult_not_native_speaker"
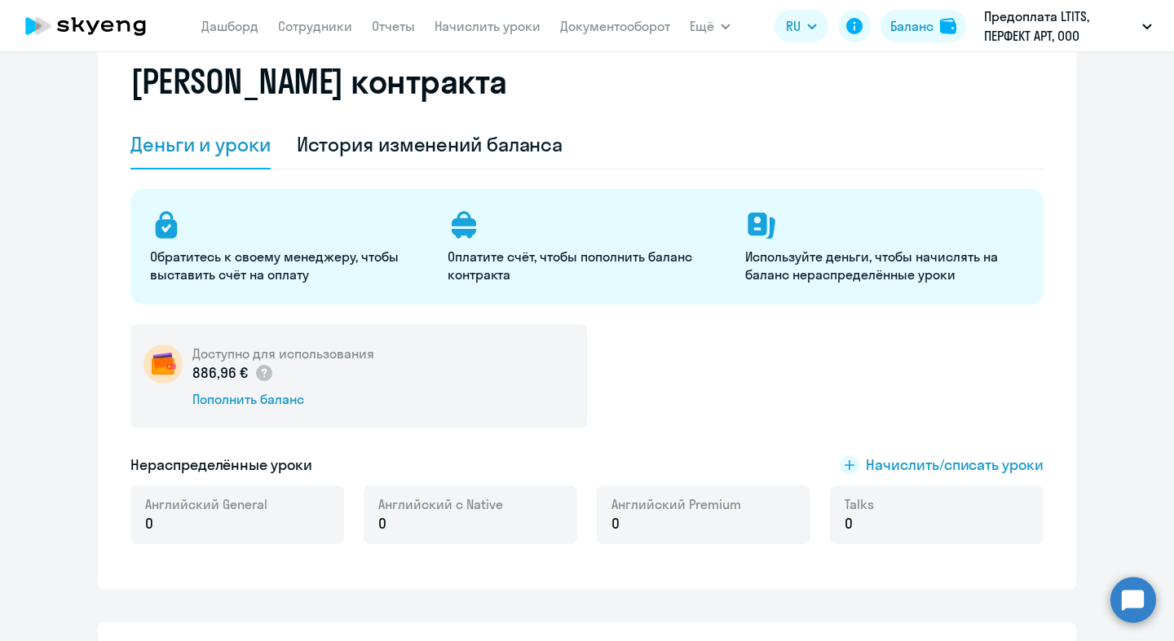
scroll to position [134, 0]
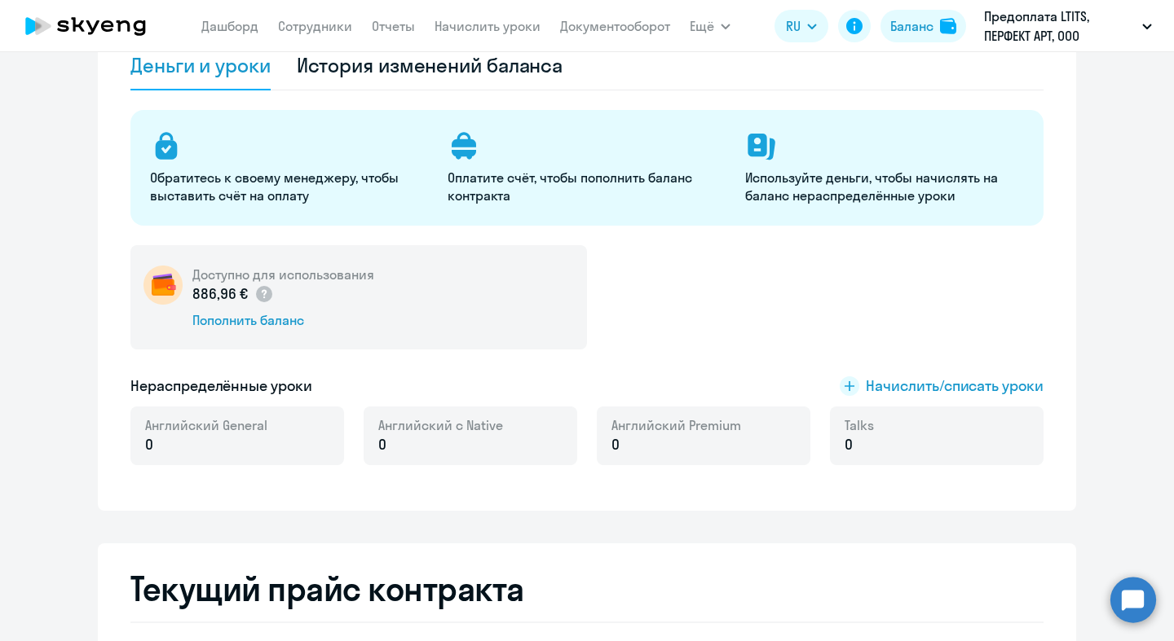
click at [170, 446] on p "0" at bounding box center [206, 444] width 122 height 21
click at [930, 381] on span "Начислить/списать уроки" at bounding box center [955, 386] width 178 height 21
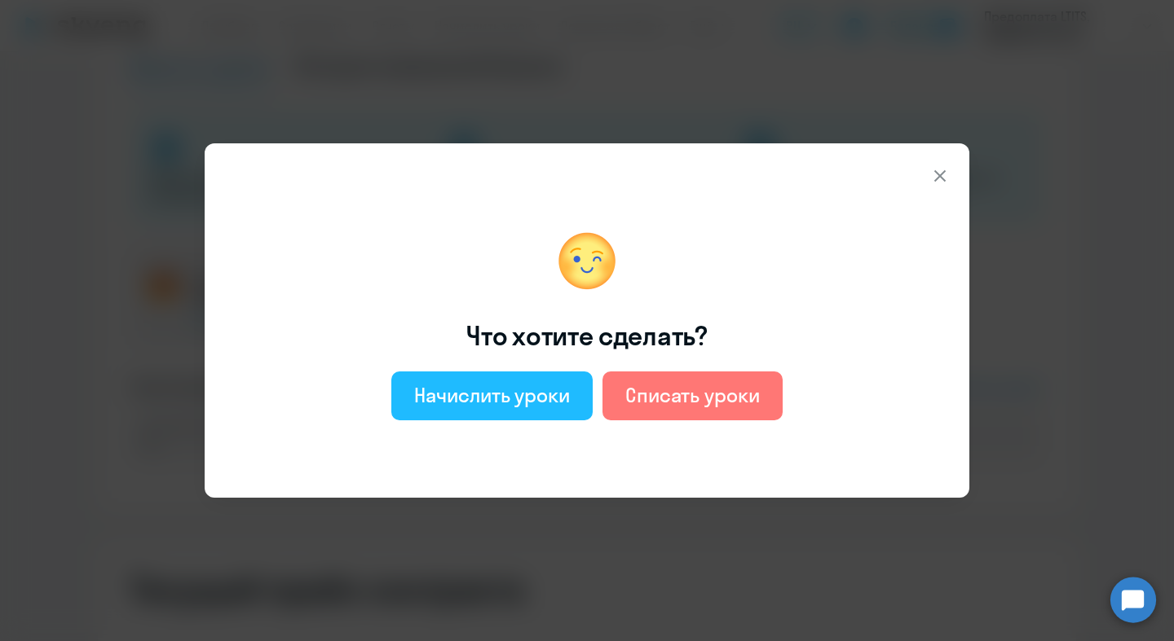
click at [480, 384] on div "Начислить уроки" at bounding box center [492, 395] width 156 height 26
select select "english_adult_not_native_speaker"
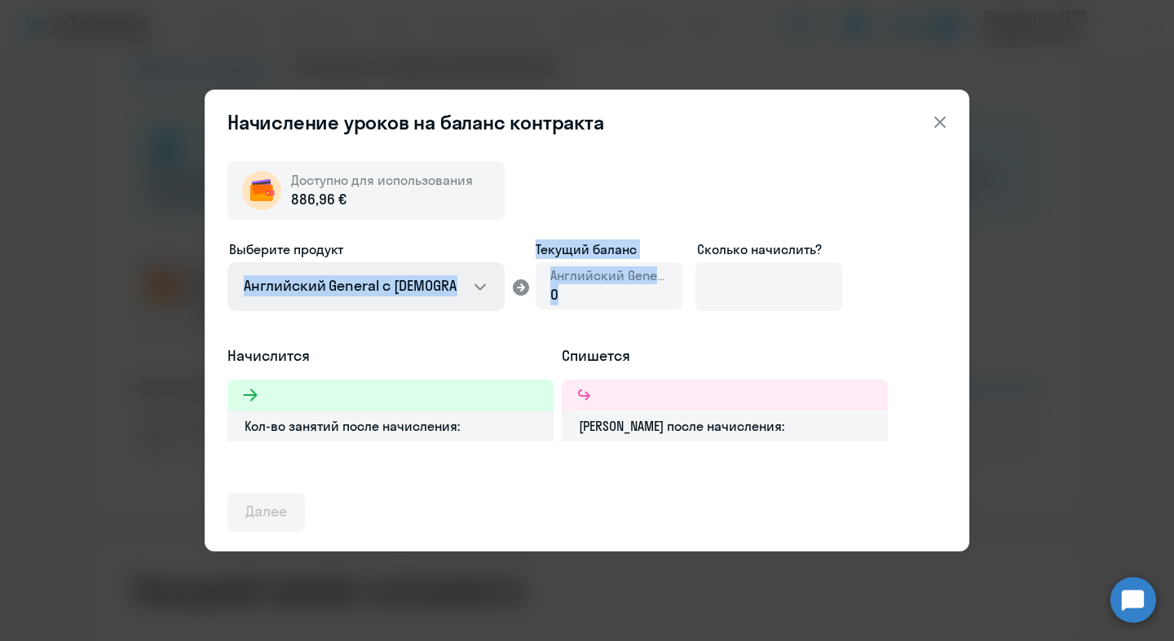
drag, startPoint x: 585, startPoint y: 296, endPoint x: 460, endPoint y: 276, distance: 127.0
click at [460, 276] on div "Выберите продукт Английский General с русскоговорящим преподавателем Английский…" at bounding box center [586, 293] width 719 height 106
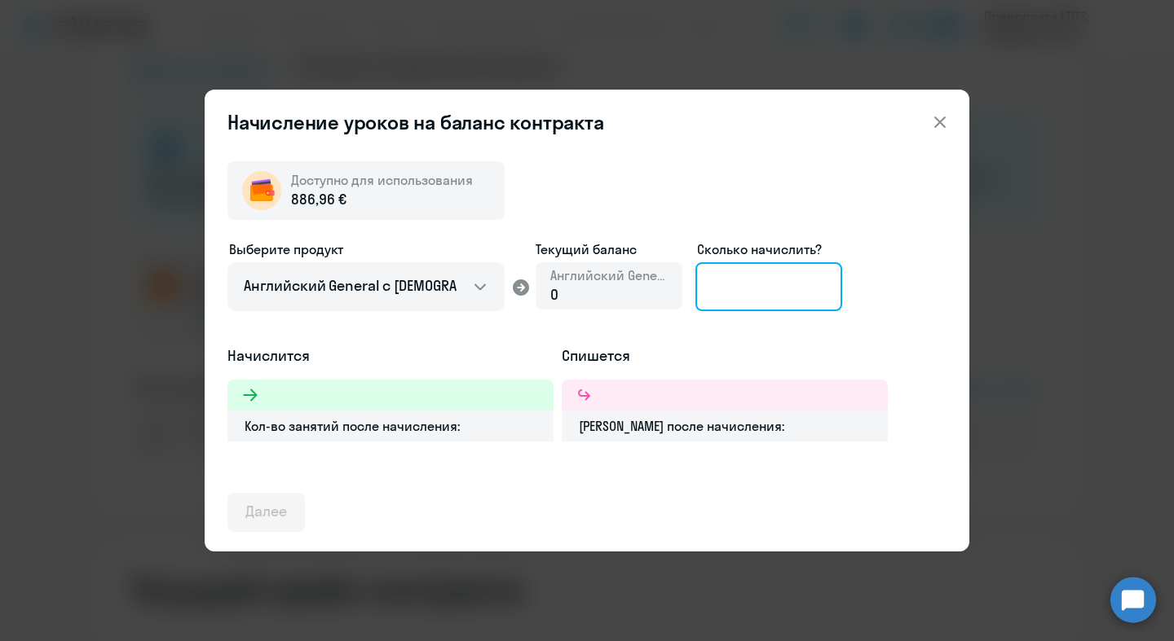
click at [759, 277] on input at bounding box center [768, 286] width 147 height 49
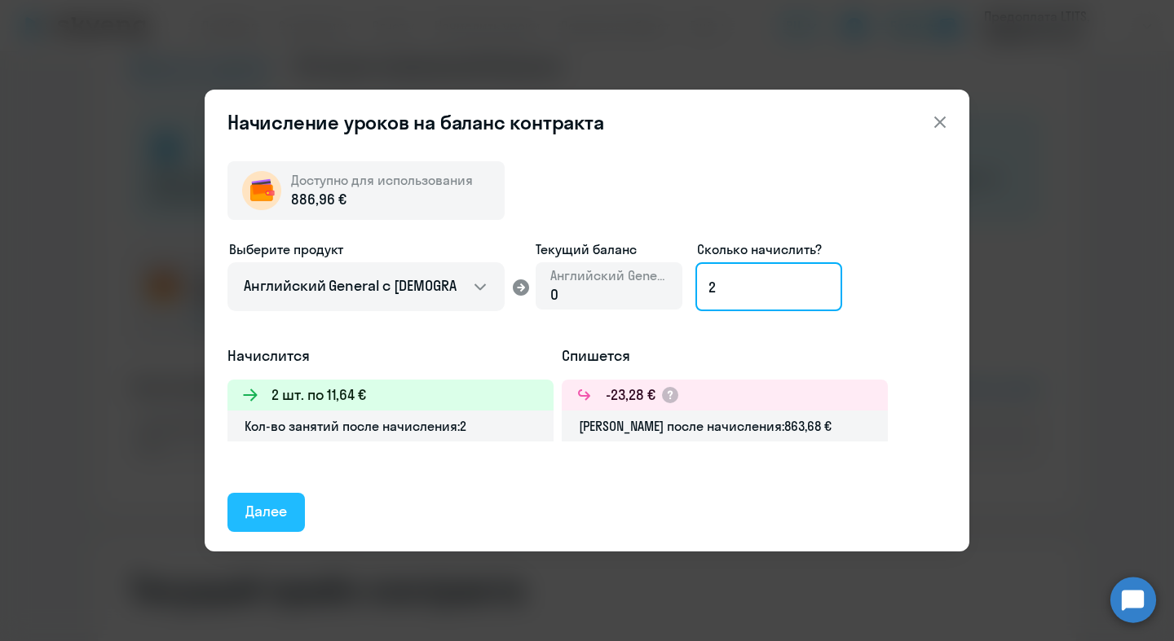
type input "2"
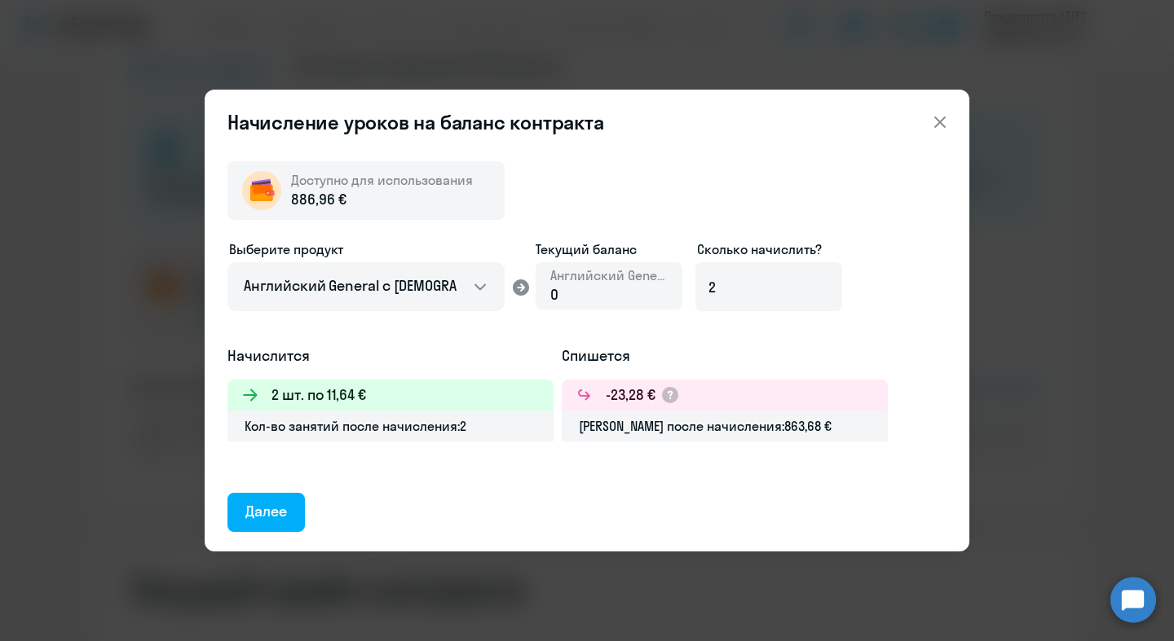
click at [269, 519] on div "Далее" at bounding box center [266, 511] width 42 height 21
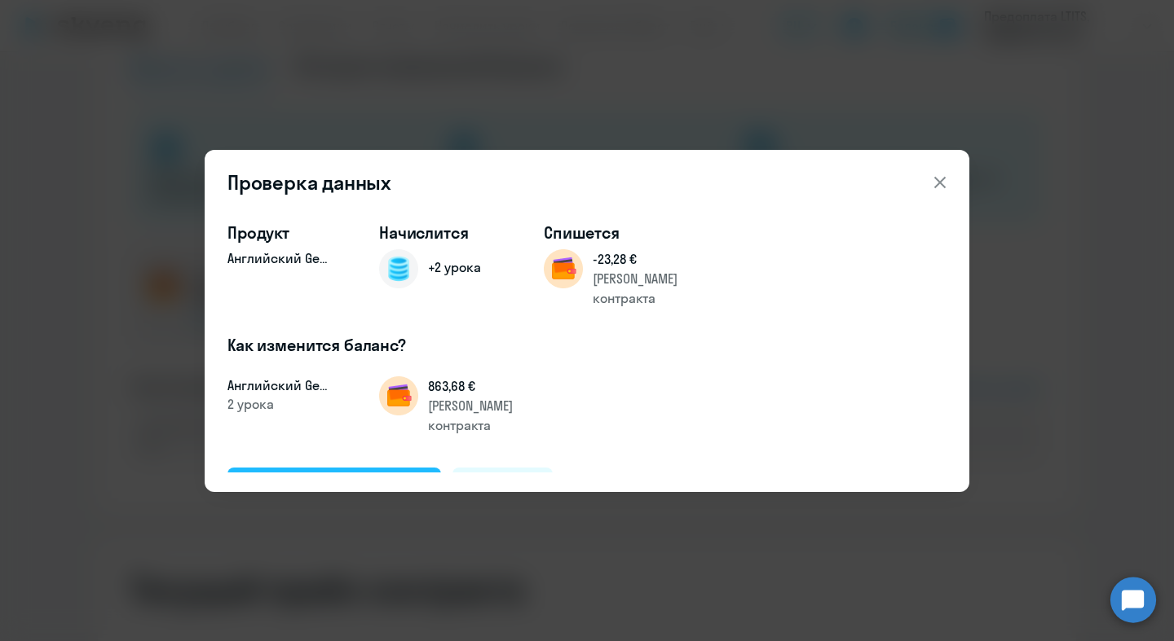
click at [346, 468] on button "Подтвердить и начислить" at bounding box center [334, 487] width 214 height 39
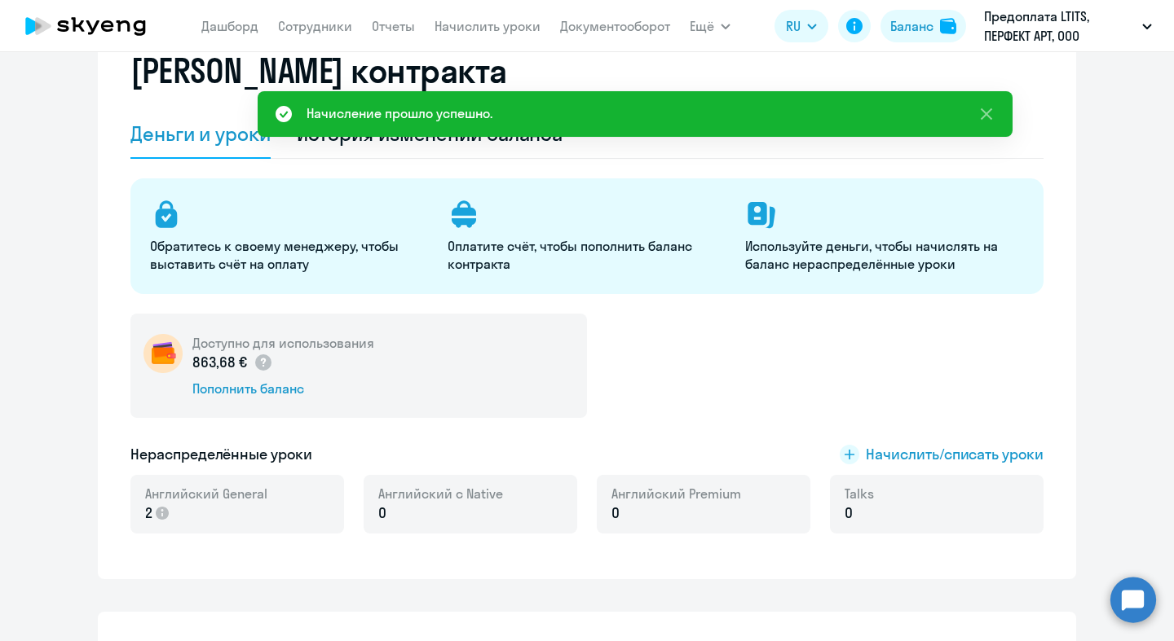
scroll to position [0, 0]
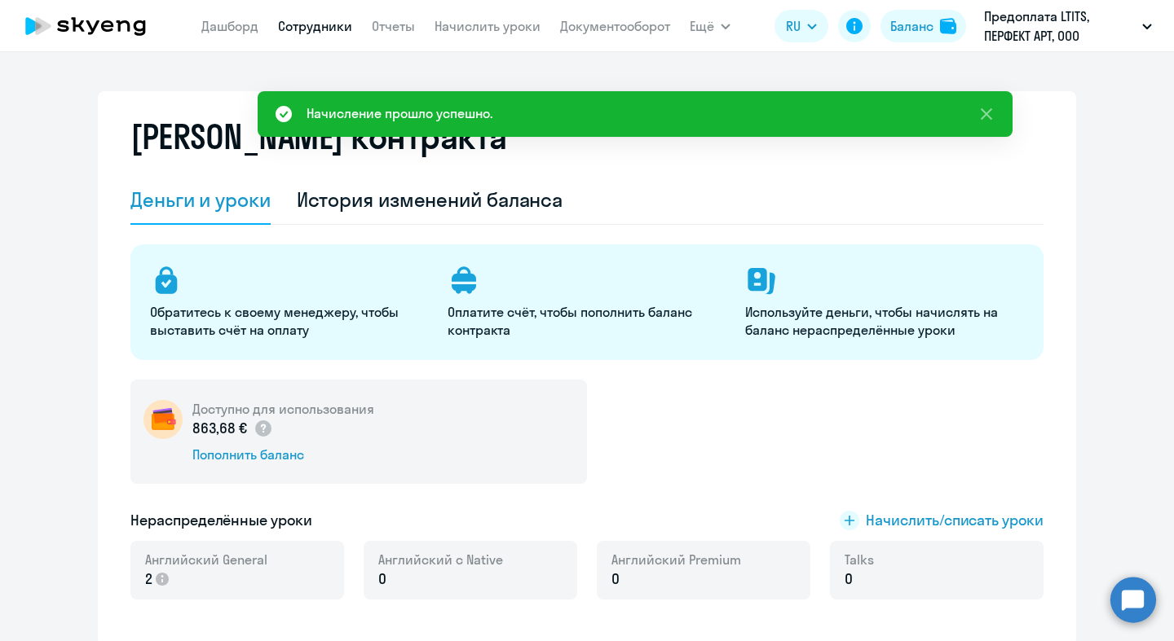
click at [292, 20] on link "Сотрудники" at bounding box center [315, 26] width 74 height 16
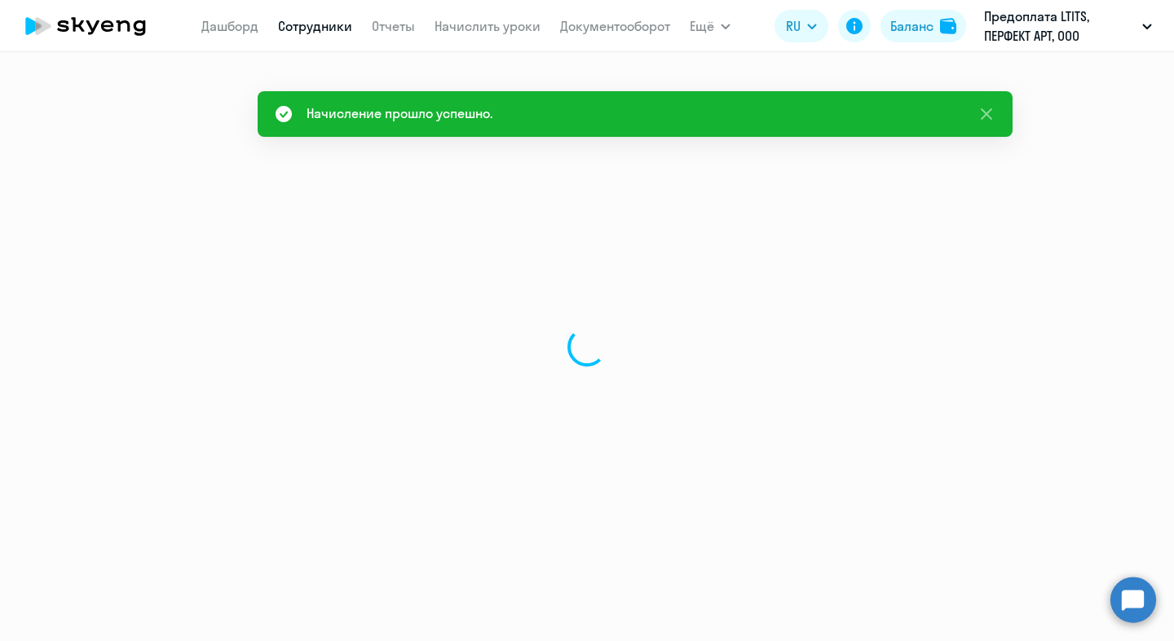
select select "30"
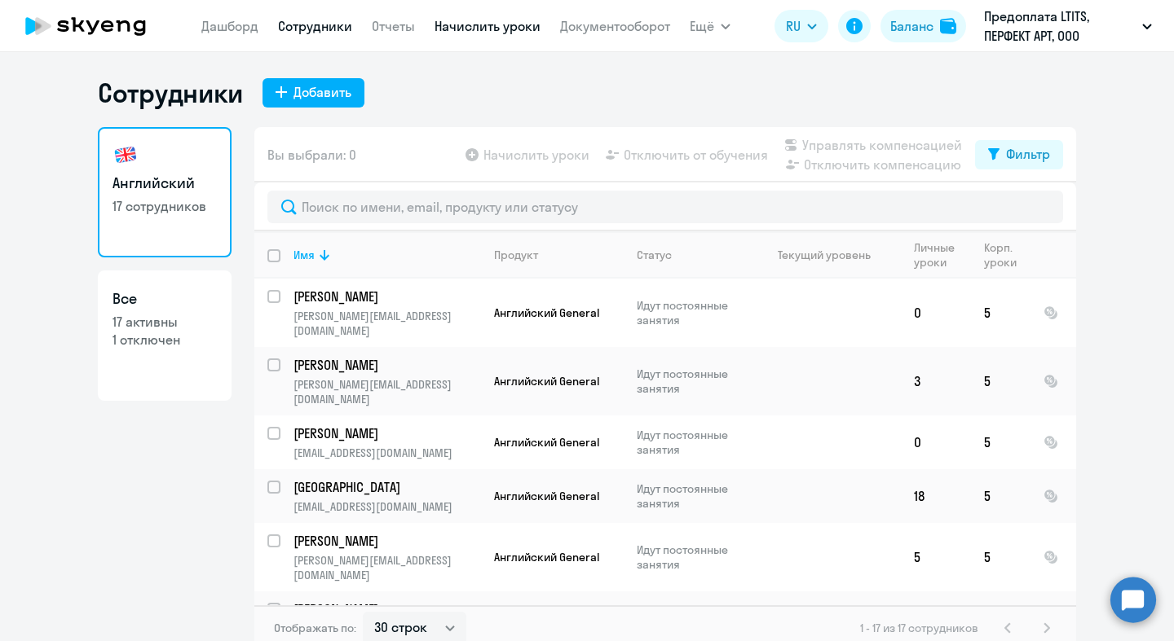
click at [466, 25] on link "Начислить уроки" at bounding box center [487, 26] width 106 height 16
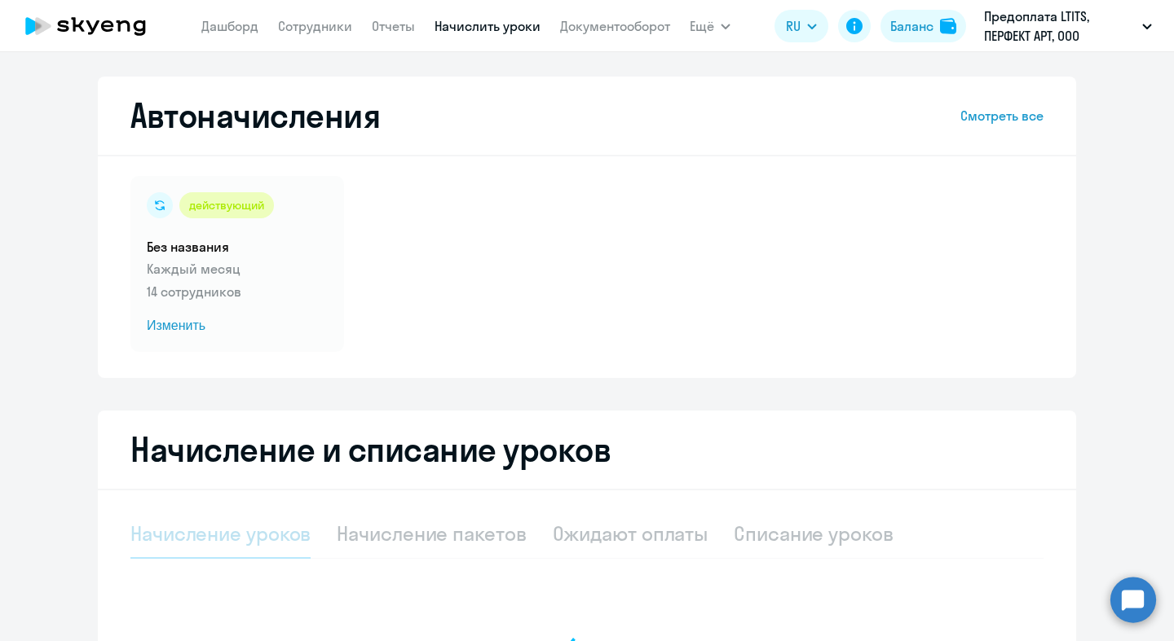
select select "10"
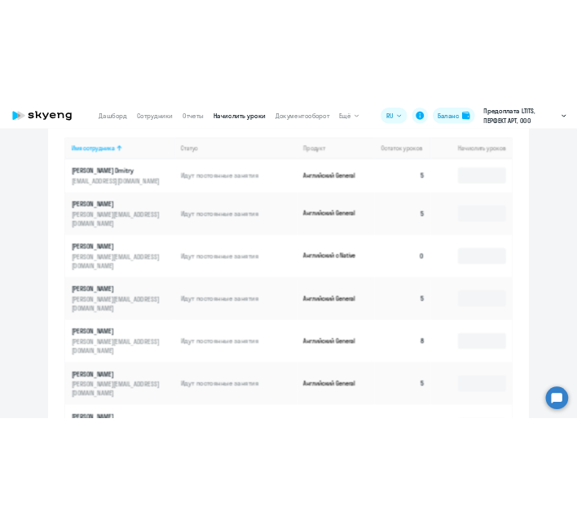
scroll to position [751, 0]
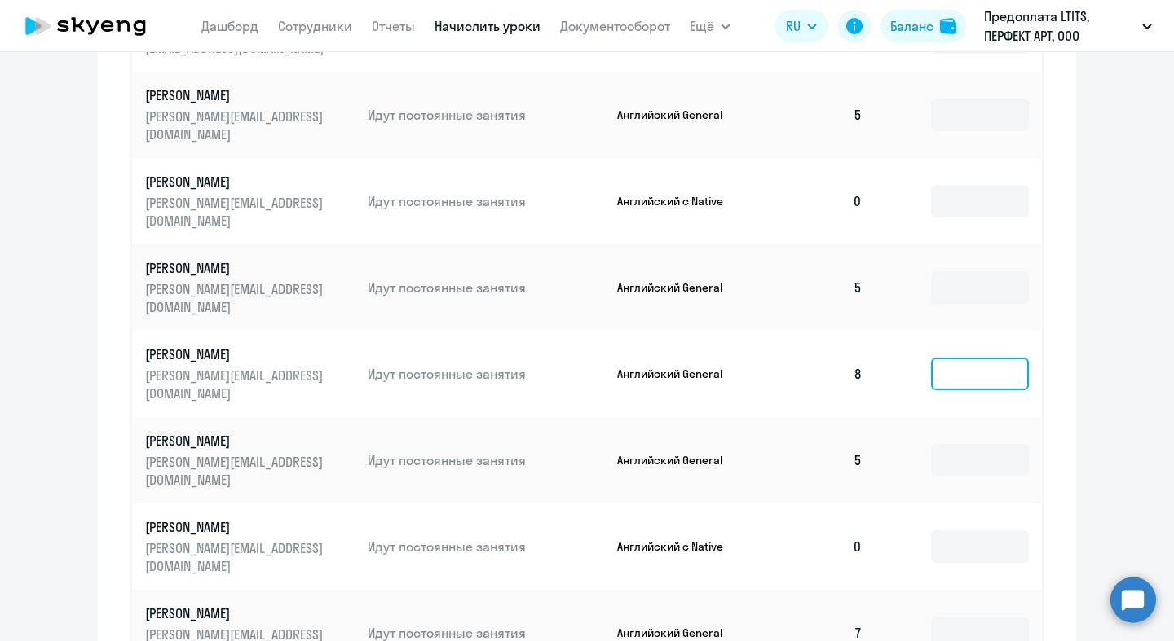
click at [981, 358] on input at bounding box center [980, 374] width 98 height 33
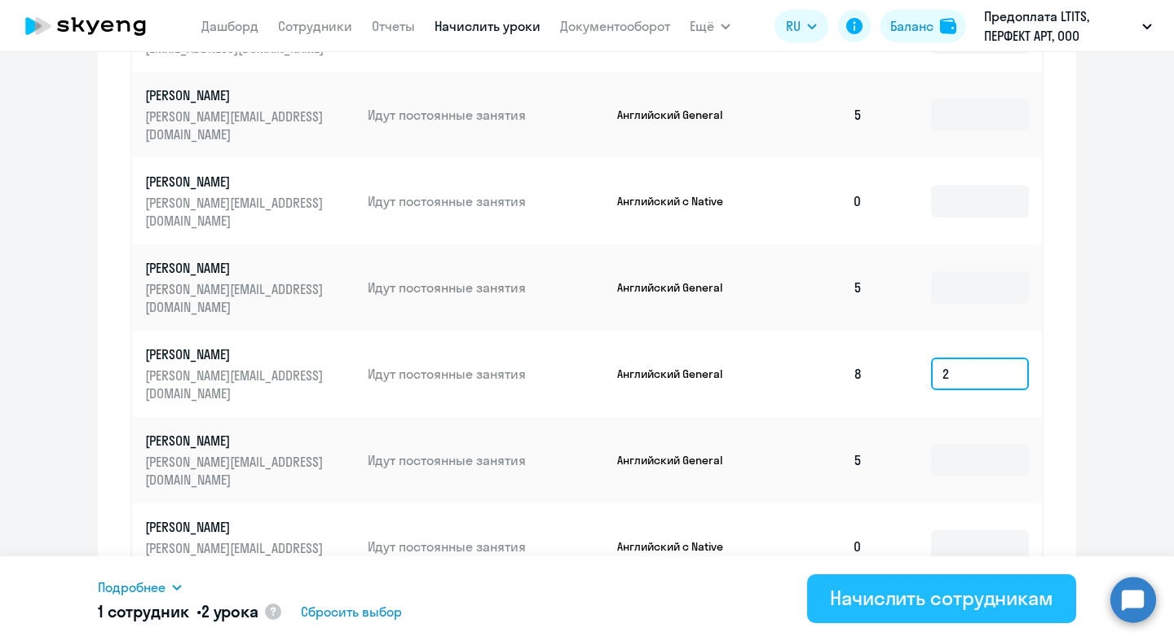
type input "2"
click at [923, 613] on button "Начислить сотрудникам" at bounding box center [941, 599] width 269 height 49
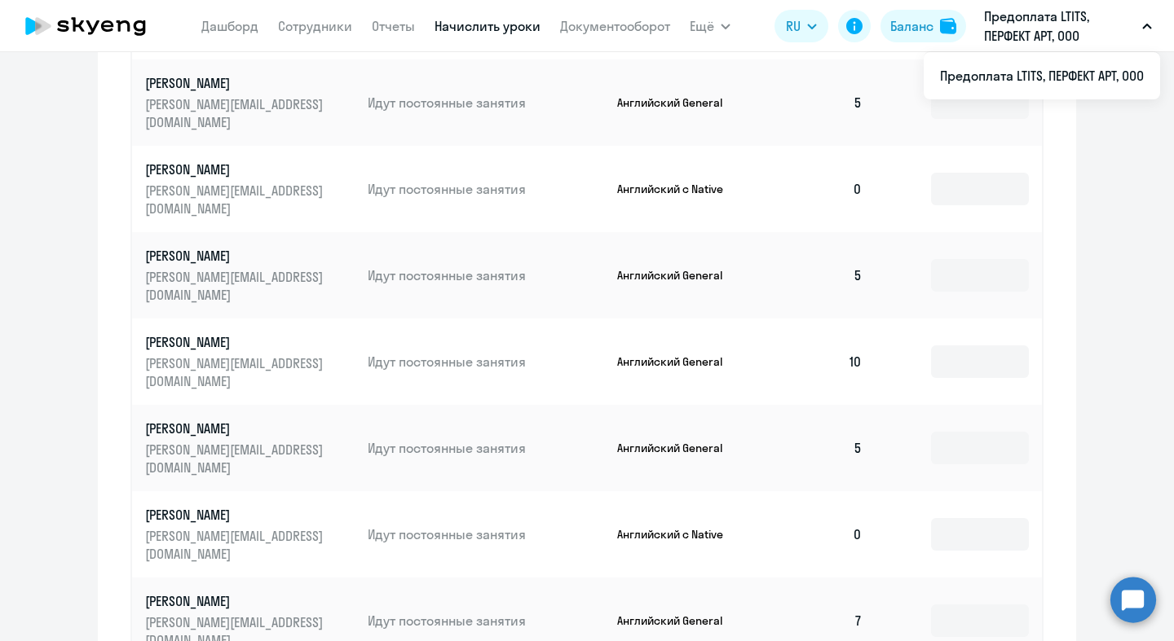
scroll to position [769, 0]
